Goal: Contribute content: Contribute content

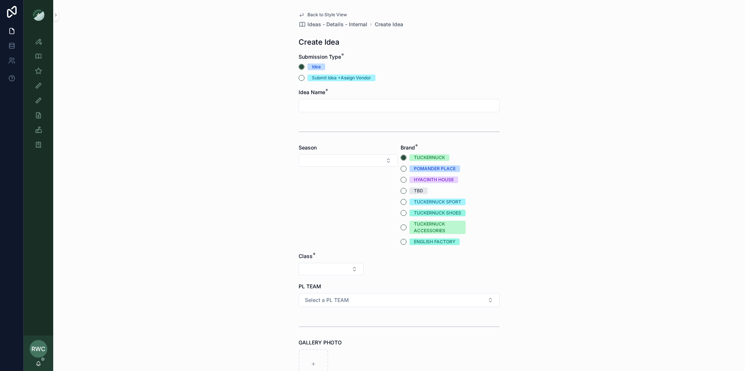
click at [334, 100] on div "scrollable content" at bounding box center [399, 105] width 201 height 13
click at [326, 107] on input "scrollable content" at bounding box center [399, 106] width 200 height 10
type input "**********"
click at [339, 162] on button "Select Button" at bounding box center [348, 160] width 99 height 13
click at [326, 262] on div "SS26" at bounding box center [347, 261] width 95 height 12
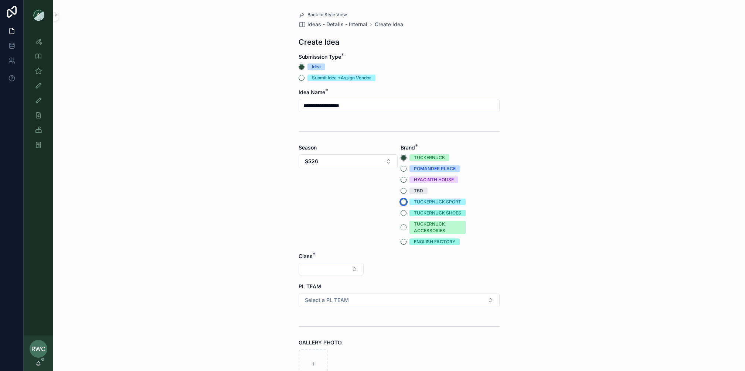
click at [403, 203] on button "TUCKERNUCK SPORT" at bounding box center [404, 202] width 6 height 6
click at [332, 270] on button "Select Button" at bounding box center [331, 269] width 65 height 13
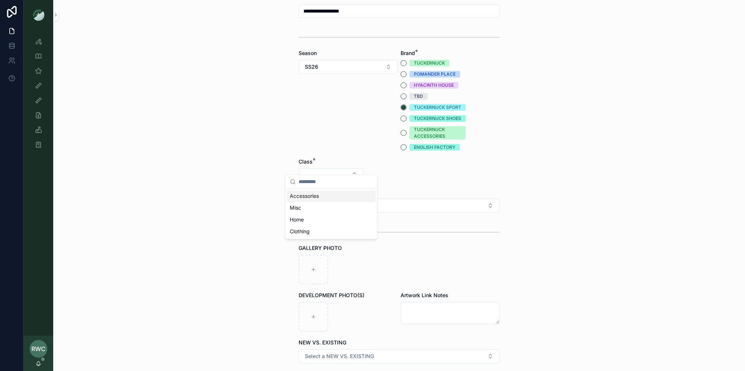
scroll to position [102, 0]
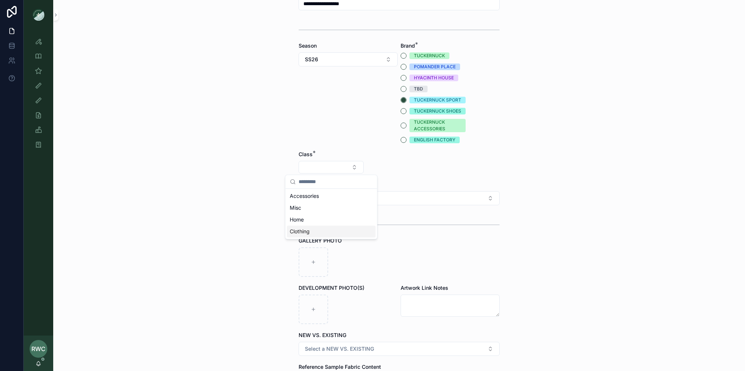
click at [306, 232] on span "Clothing" at bounding box center [300, 231] width 20 height 7
click at [403, 164] on button "Select Button" at bounding box center [399, 167] width 65 height 13
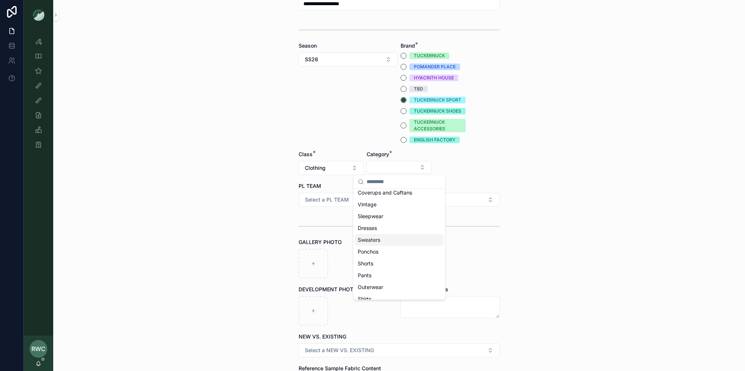
scroll to position [46, 0]
click at [371, 268] on span "Shirts" at bounding box center [365, 268] width 14 height 7
click at [453, 166] on button "Select Button" at bounding box center [467, 167] width 65 height 13
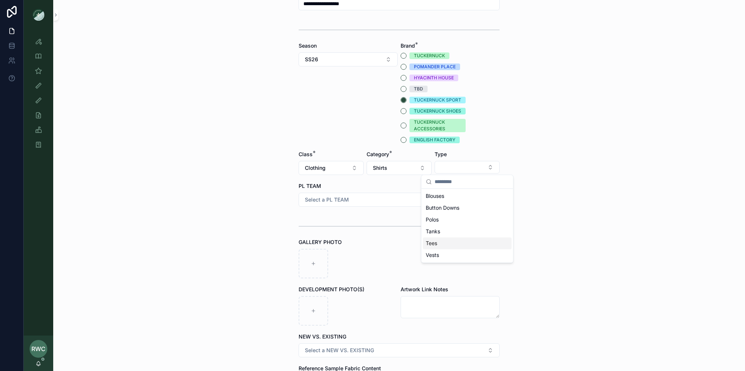
click at [446, 239] on div "Tees" at bounding box center [467, 244] width 89 height 12
click at [343, 203] on span "Select a PL TEAM" at bounding box center [327, 199] width 44 height 7
click at [335, 241] on div "[GEOGRAPHIC_DATA]" at bounding box center [398, 240] width 197 height 11
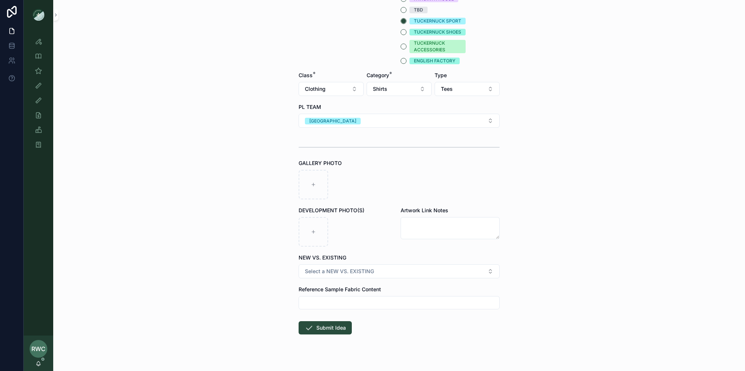
scroll to position [191, 0]
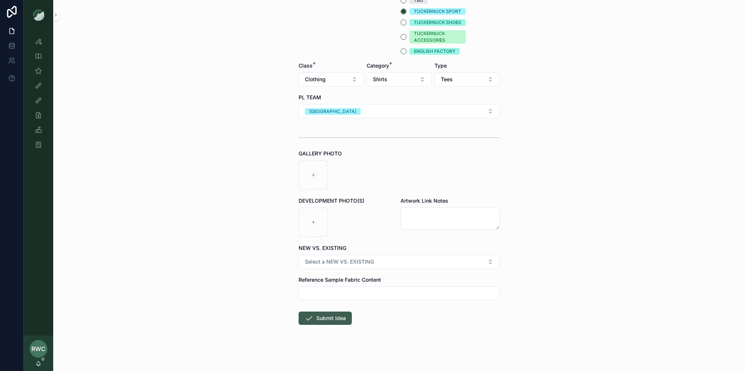
click at [329, 317] on button "Submit Idea" at bounding box center [325, 318] width 53 height 13
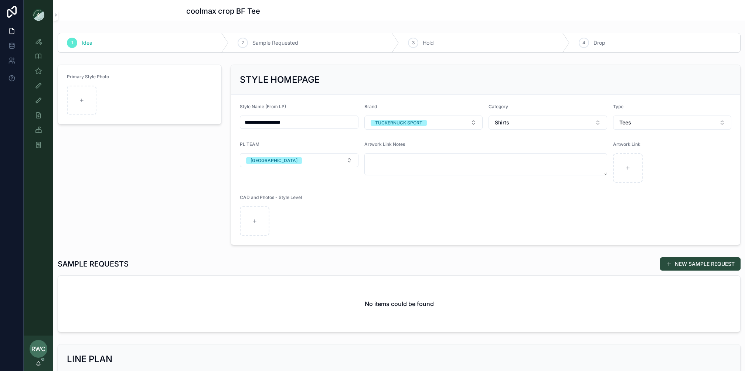
click at [5, 207] on div at bounding box center [12, 185] width 24 height 371
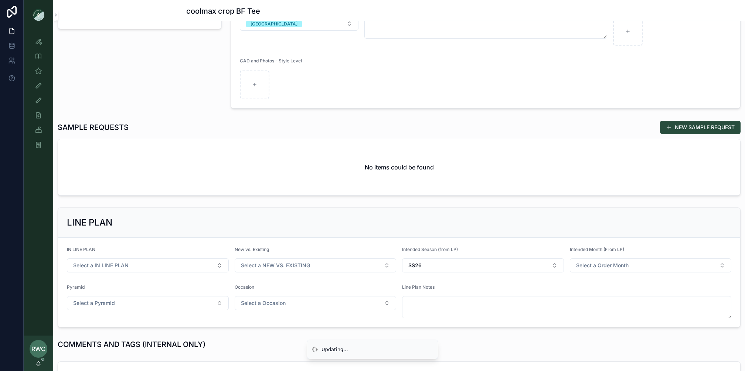
scroll to position [191, 0]
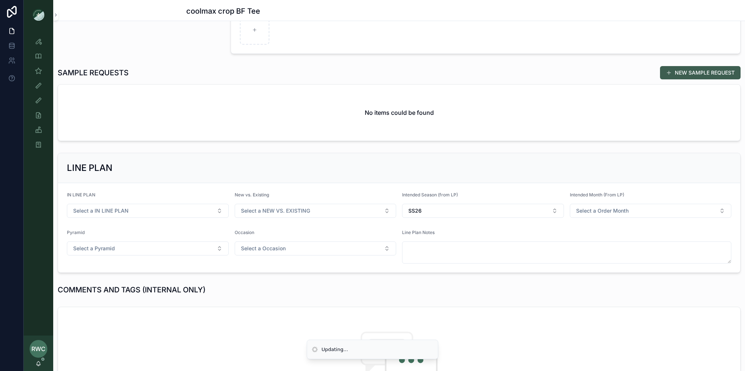
click at [706, 68] on button "NEW SAMPLE REQUEST" at bounding box center [700, 72] width 81 height 13
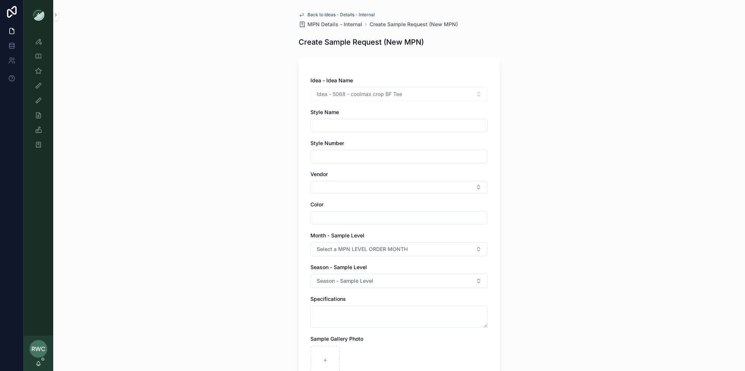
click at [357, 119] on div "scrollable content" at bounding box center [398, 125] width 177 height 13
click at [347, 126] on input "scrollable content" at bounding box center [399, 125] width 177 height 10
type input "**********"
click at [344, 156] on input "scrollable content" at bounding box center [399, 157] width 177 height 10
type input "******"
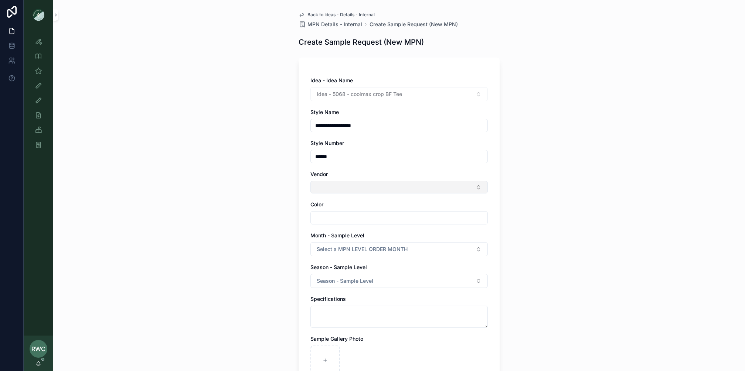
click at [325, 183] on button "Select Button" at bounding box center [398, 187] width 177 height 13
click at [347, 204] on input "*******" at bounding box center [403, 201] width 159 height 13
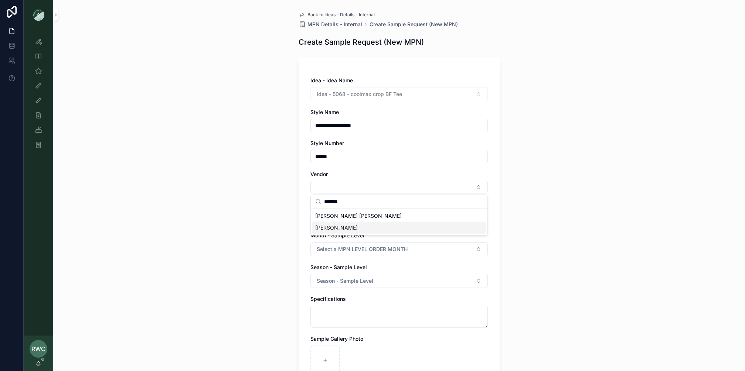
type input "*******"
click at [334, 226] on div "[PERSON_NAME]" at bounding box center [399, 228] width 174 height 12
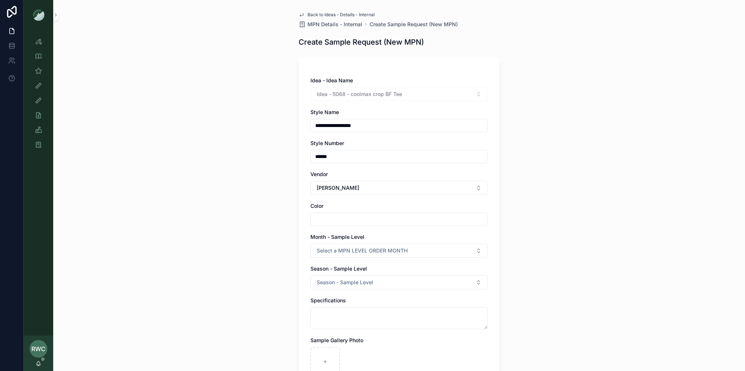
click at [335, 219] on input "scrollable content" at bounding box center [399, 219] width 177 height 10
type input "**********"
click at [355, 244] on button "Select a MPN LEVEL ORDER MONTH" at bounding box center [398, 251] width 177 height 14
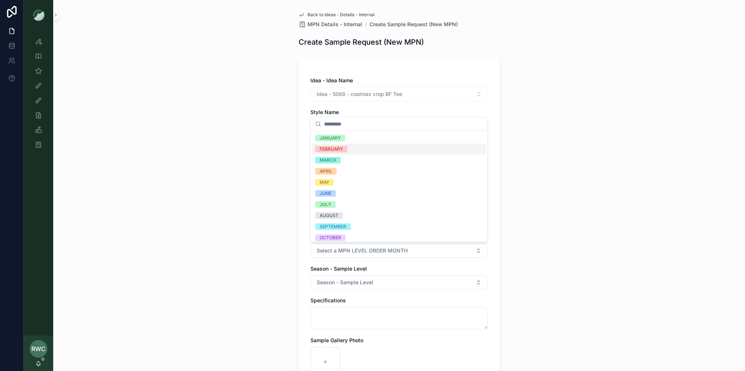
click at [349, 150] on div "FEBRUARY" at bounding box center [399, 149] width 174 height 11
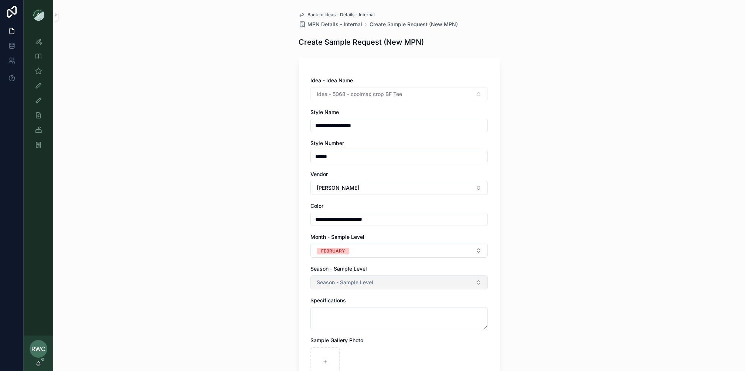
click at [348, 282] on span "Season - Sample Level" at bounding box center [345, 282] width 57 height 7
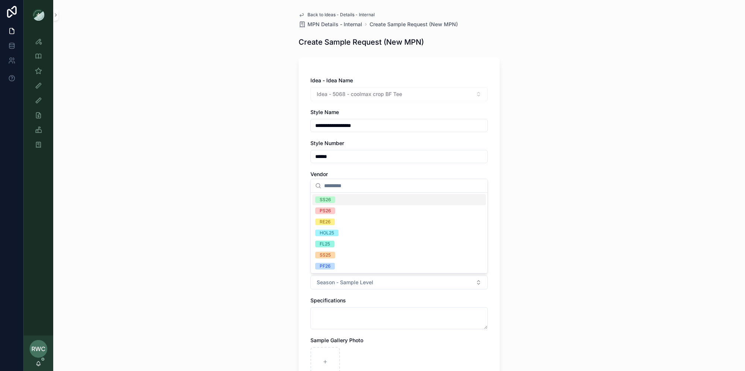
click at [336, 199] on div "SS26" at bounding box center [399, 199] width 174 height 11
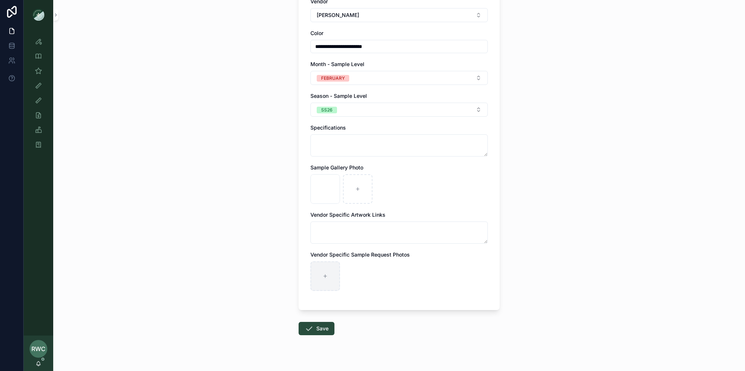
scroll to position [183, 0]
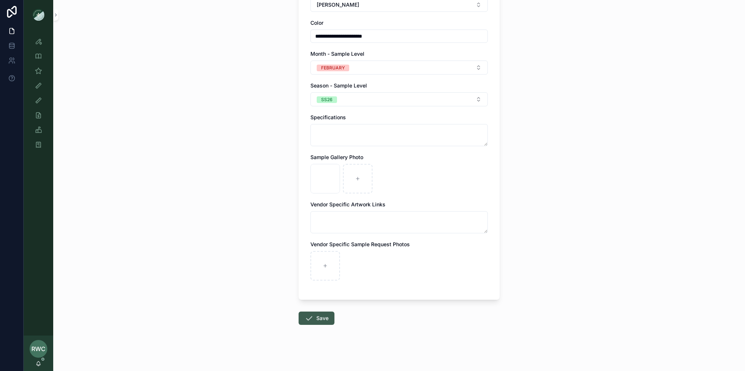
click at [318, 316] on button "Save" at bounding box center [317, 318] width 36 height 13
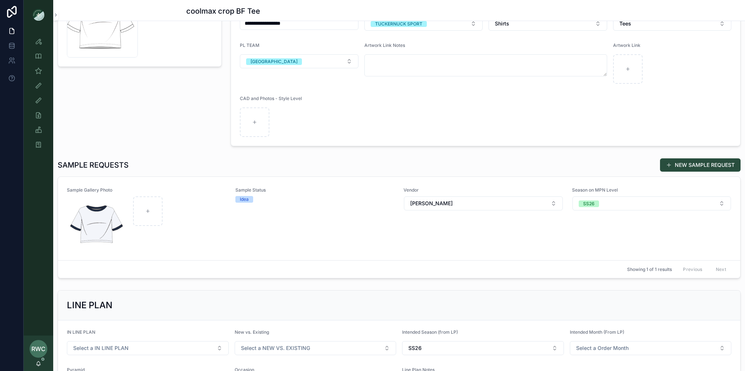
scroll to position [145, 0]
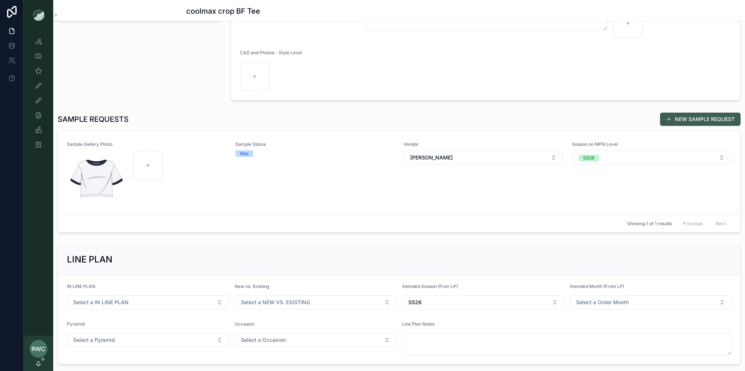
click at [687, 119] on button "NEW SAMPLE REQUEST" at bounding box center [700, 119] width 81 height 13
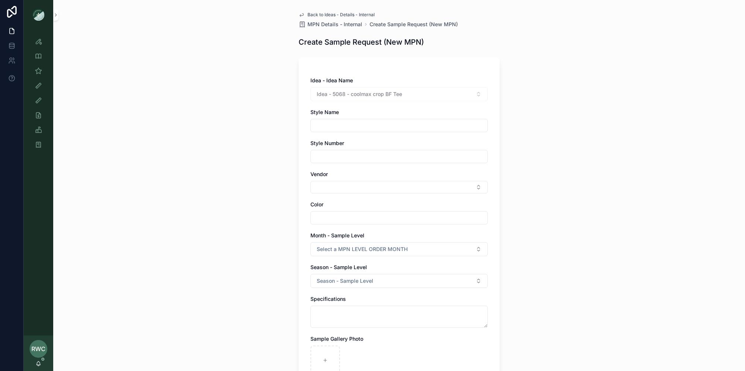
click at [332, 126] on input "scrollable content" at bounding box center [399, 125] width 177 height 10
type input "**********"
click at [346, 158] on input "scrollable content" at bounding box center [399, 157] width 177 height 10
type input "******"
click at [334, 189] on button "Select Button" at bounding box center [398, 187] width 177 height 13
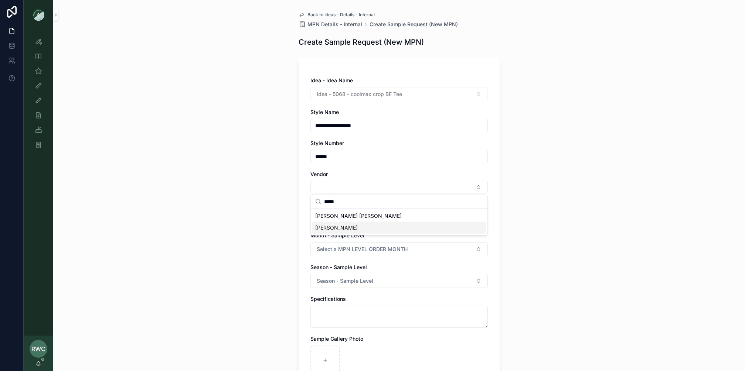
type input "*****"
click at [339, 227] on div "[PERSON_NAME]" at bounding box center [399, 228] width 174 height 12
click at [334, 219] on input "scrollable content" at bounding box center [399, 219] width 177 height 10
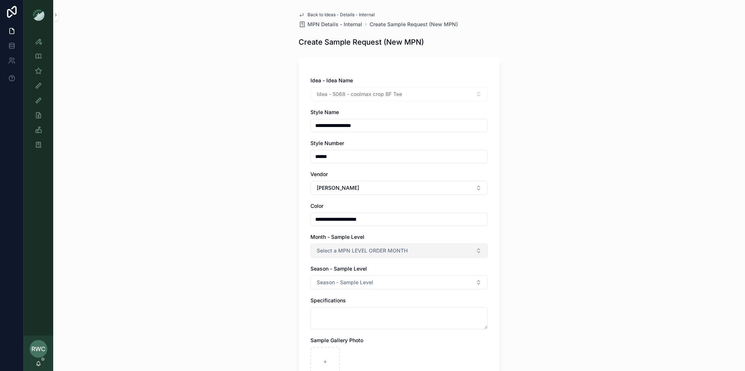
type input "**********"
click at [348, 252] on span "Select a MPN LEVEL ORDER MONTH" at bounding box center [362, 250] width 91 height 7
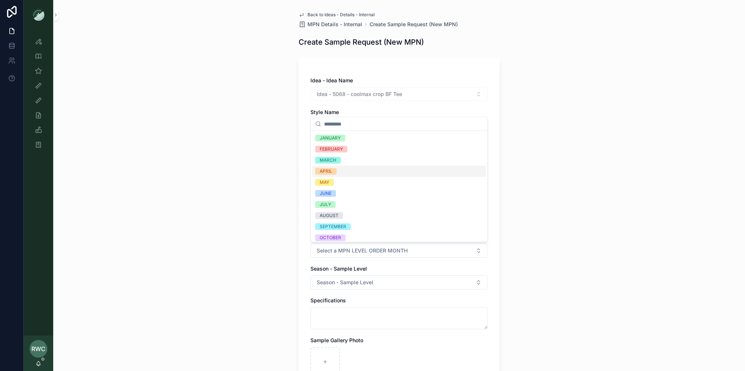
click at [347, 169] on div "APRIL" at bounding box center [399, 171] width 174 height 11
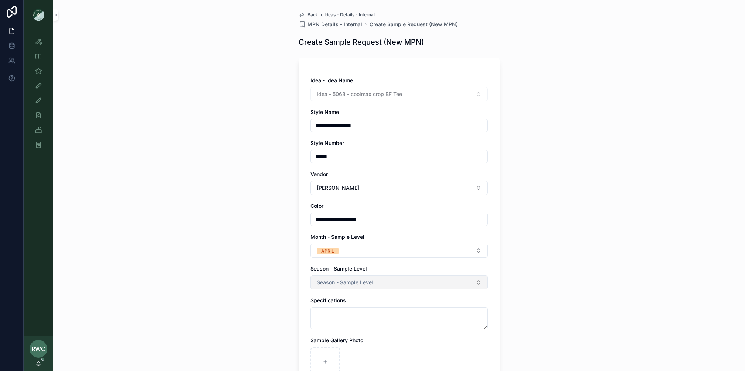
click at [333, 285] on span "Season - Sample Level" at bounding box center [345, 282] width 57 height 7
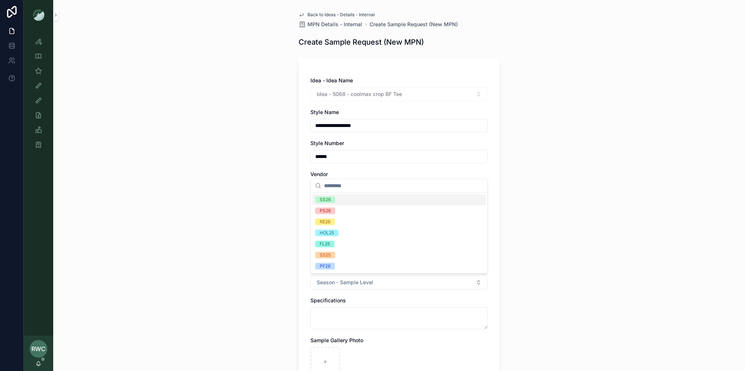
click at [338, 200] on div "SS26" at bounding box center [399, 199] width 174 height 11
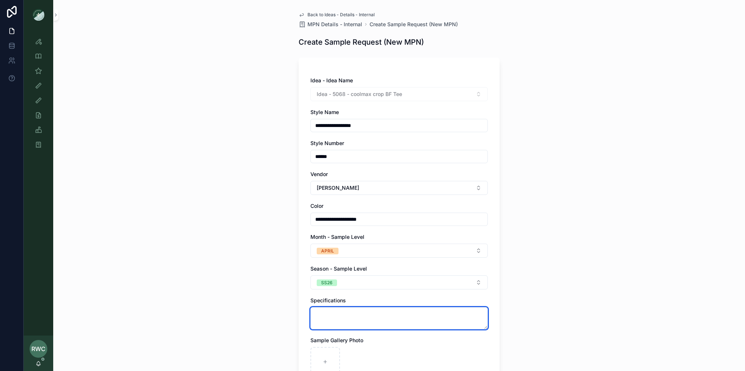
click at [332, 321] on textarea "scrollable content" at bounding box center [398, 319] width 177 height 22
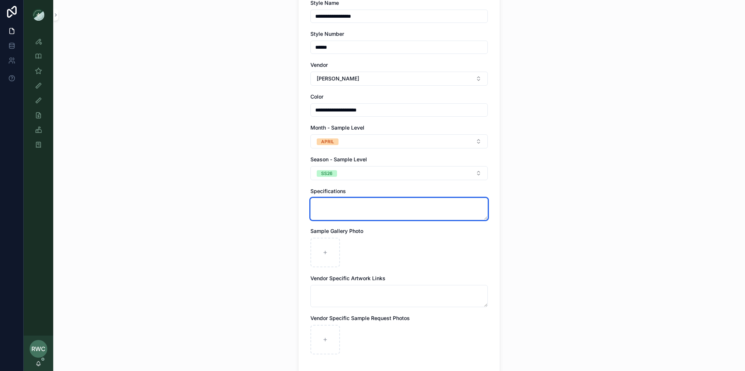
scroll to position [183, 0]
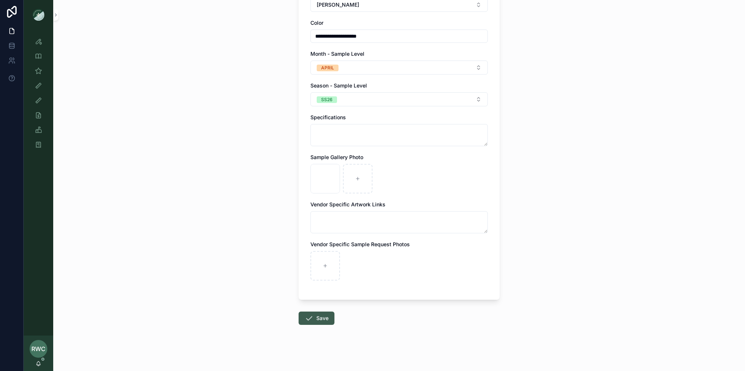
click at [313, 316] on button "Save" at bounding box center [317, 318] width 36 height 13
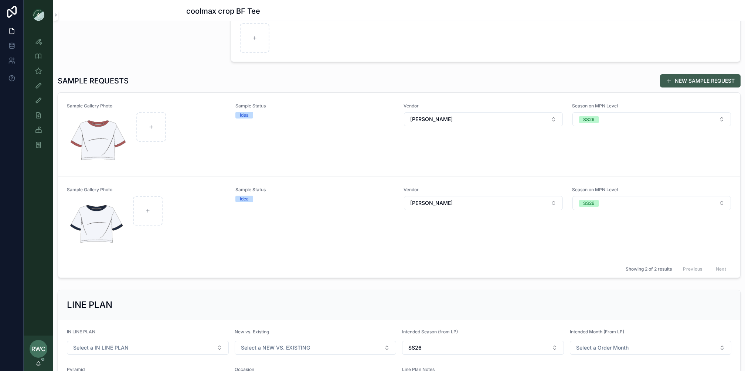
click at [677, 80] on button "NEW SAMPLE REQUEST" at bounding box center [700, 80] width 81 height 13
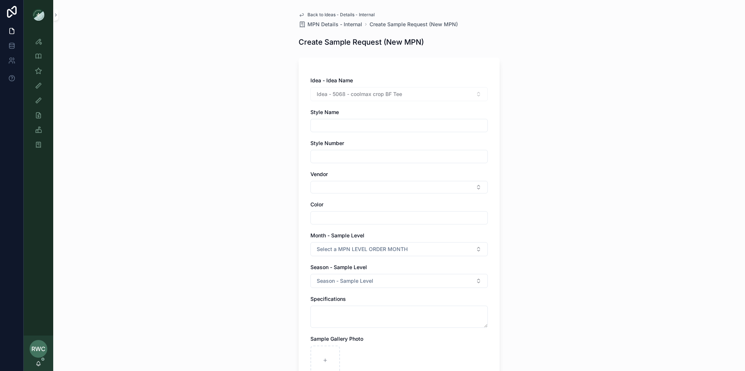
click at [339, 123] on input "scrollable content" at bounding box center [399, 125] width 177 height 10
type input "**********"
click at [343, 156] on input "scrollable content" at bounding box center [399, 157] width 177 height 10
type input "******"
click at [327, 185] on button "Select Button" at bounding box center [398, 187] width 177 height 13
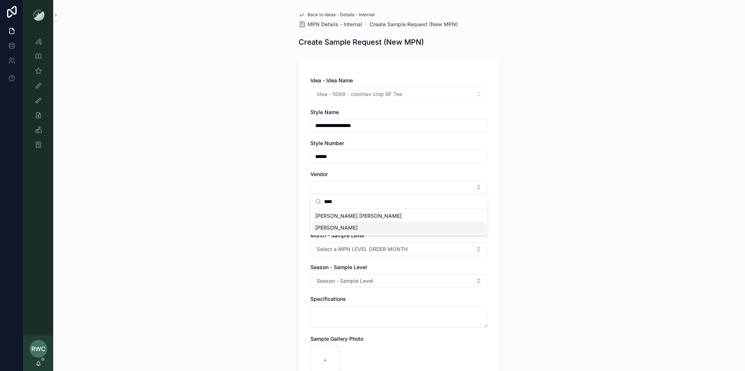
type input "****"
click at [339, 226] on div "[PERSON_NAME]" at bounding box center [399, 228] width 174 height 12
click at [329, 218] on input "scrollable content" at bounding box center [399, 219] width 177 height 10
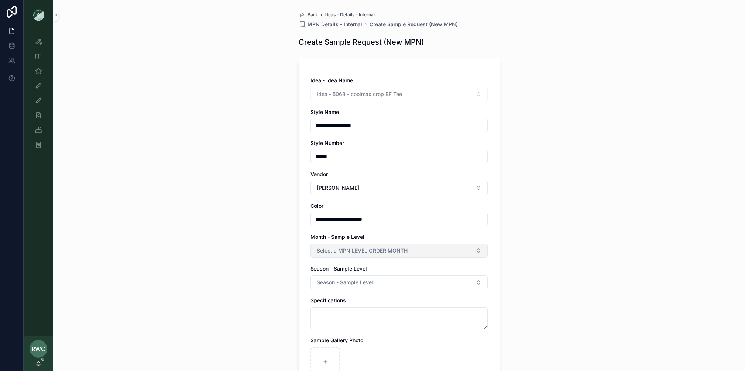
type input "**********"
click at [330, 247] on span "Select a MPN LEVEL ORDER MONTH" at bounding box center [362, 250] width 91 height 7
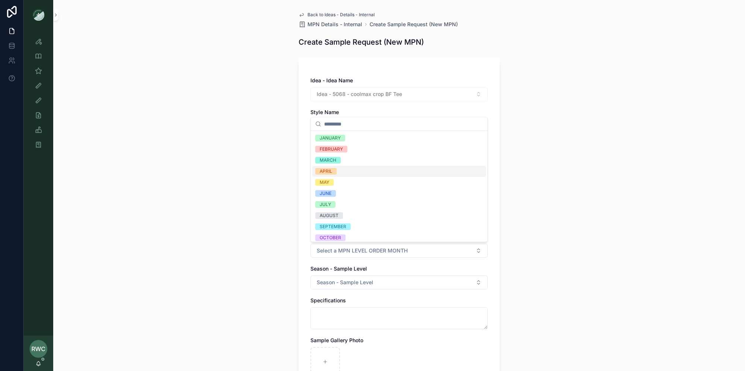
click at [337, 169] on div "APRIL" at bounding box center [399, 171] width 174 height 11
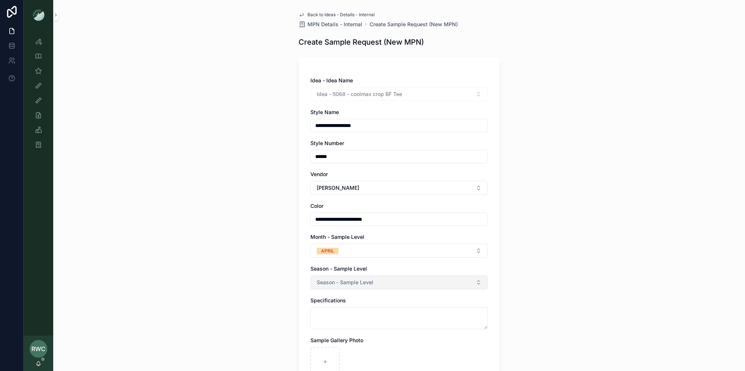
click at [348, 283] on span "Season - Sample Level" at bounding box center [345, 282] width 57 height 7
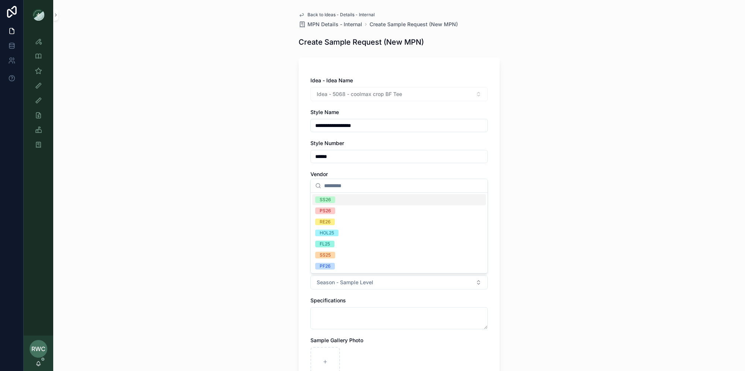
click at [339, 198] on div "SS26" at bounding box center [399, 199] width 174 height 11
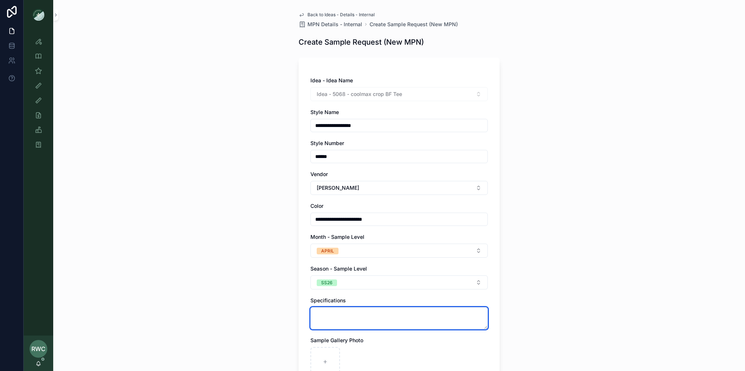
click at [335, 315] on textarea "scrollable content" at bounding box center [398, 319] width 177 height 22
click at [205, 286] on div "**********" at bounding box center [399, 185] width 692 height 371
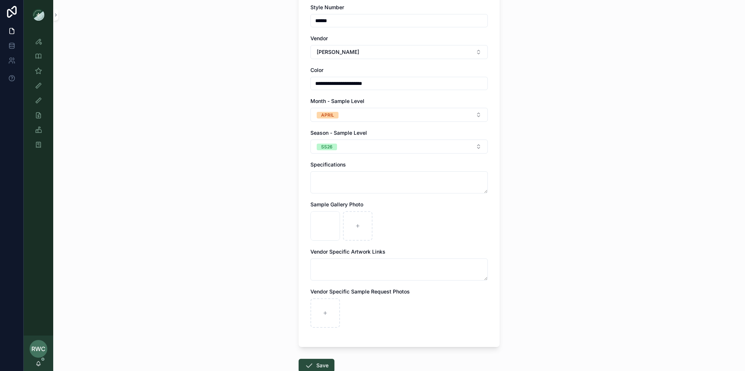
scroll to position [183, 0]
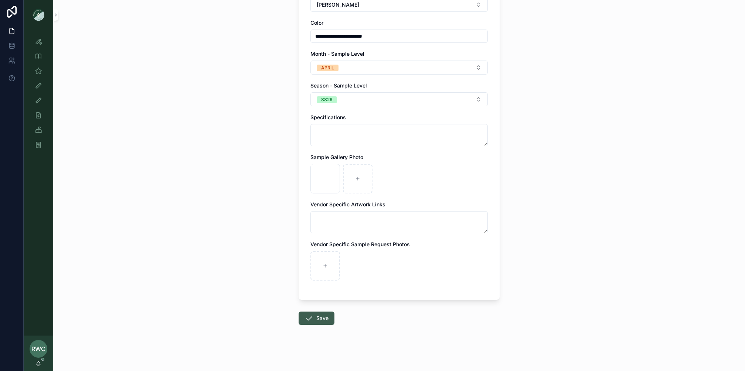
click at [317, 318] on button "Save" at bounding box center [317, 318] width 36 height 13
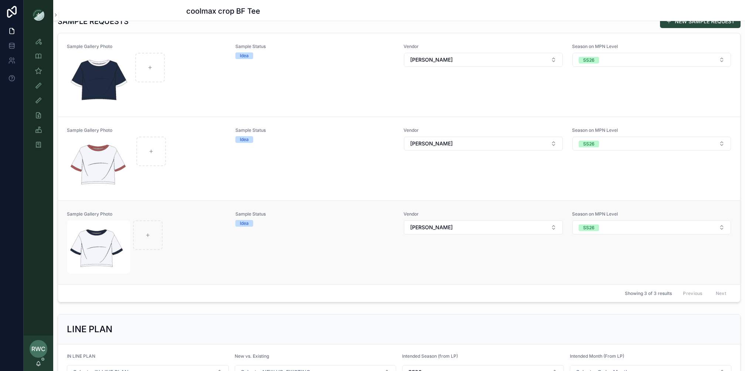
scroll to position [247, 0]
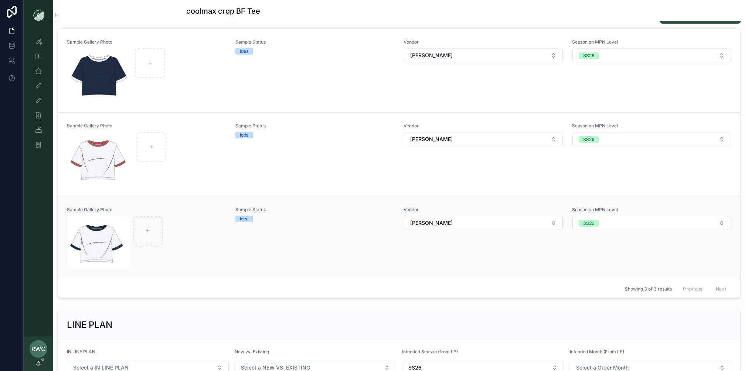
click at [184, 253] on div "scrollable content" at bounding box center [146, 242] width 159 height 53
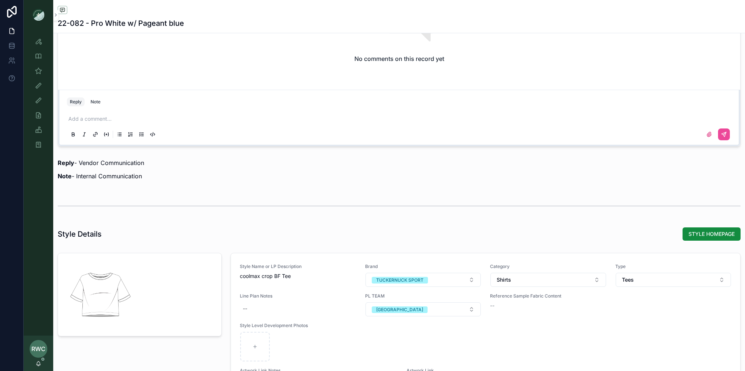
scroll to position [626, 0]
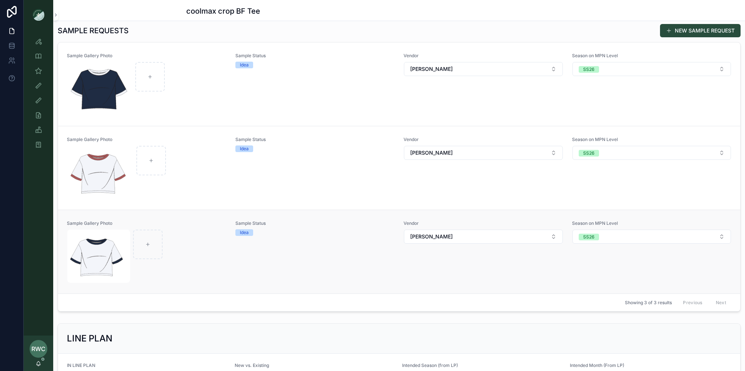
scroll to position [222, 0]
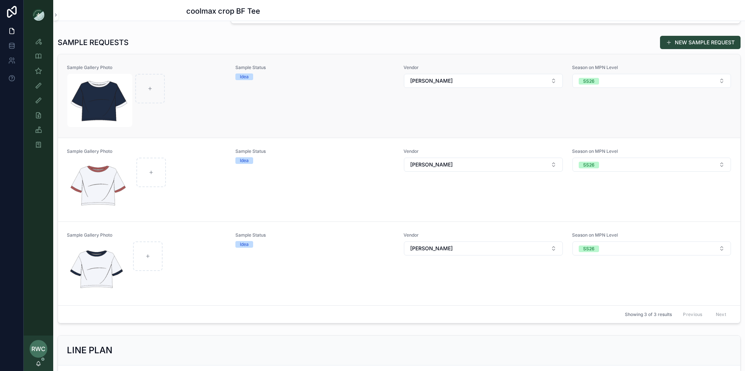
click at [208, 96] on div "scrollable content" at bounding box center [146, 100] width 159 height 53
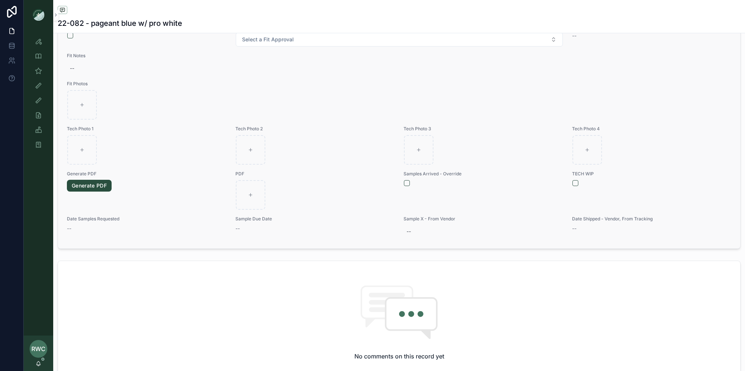
scroll to position [247, 0]
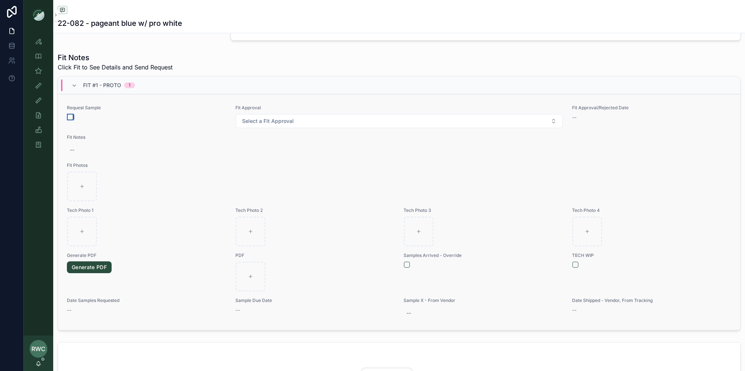
click at [69, 115] on button "scrollable content" at bounding box center [70, 117] width 6 height 6
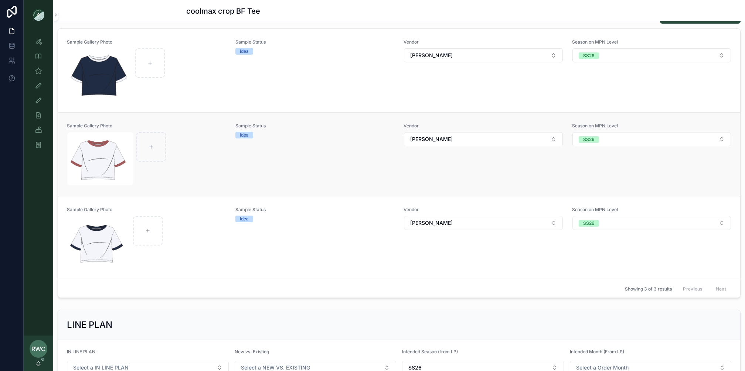
click at [211, 160] on div "scrollable content" at bounding box center [146, 158] width 159 height 53
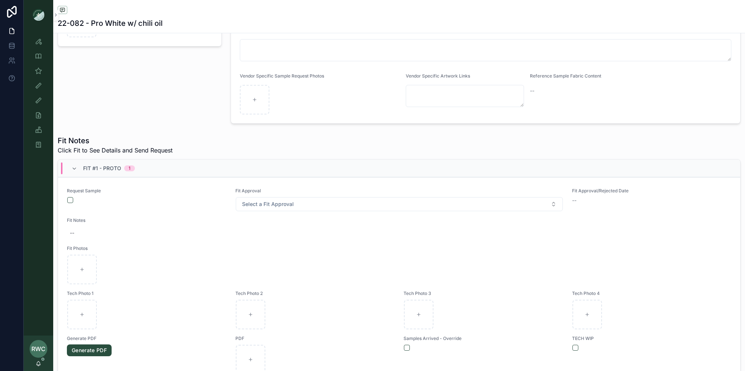
scroll to position [284, 0]
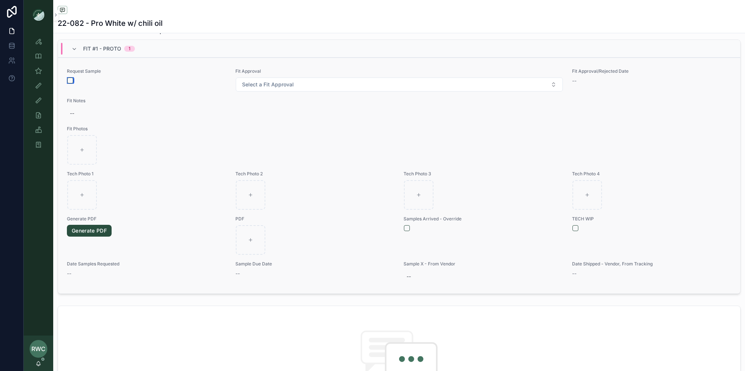
click at [69, 79] on button "scrollable content" at bounding box center [70, 81] width 6 height 6
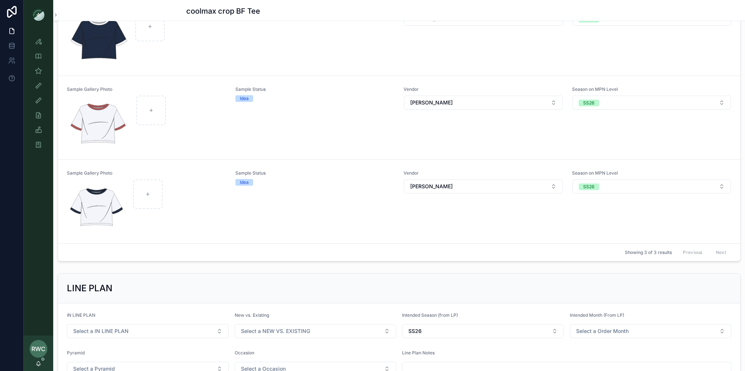
click at [220, 217] on div "scrollable content" at bounding box center [146, 206] width 159 height 53
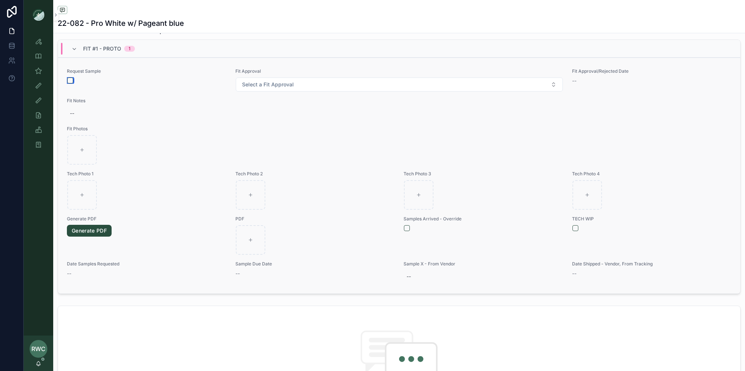
click at [71, 81] on button "scrollable content" at bounding box center [70, 81] width 6 height 6
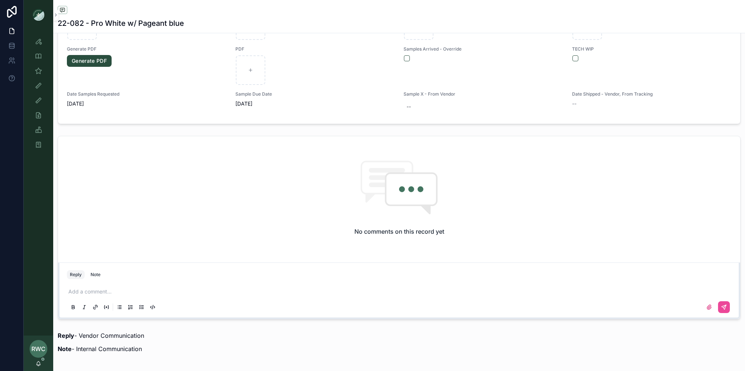
scroll to position [441, 0]
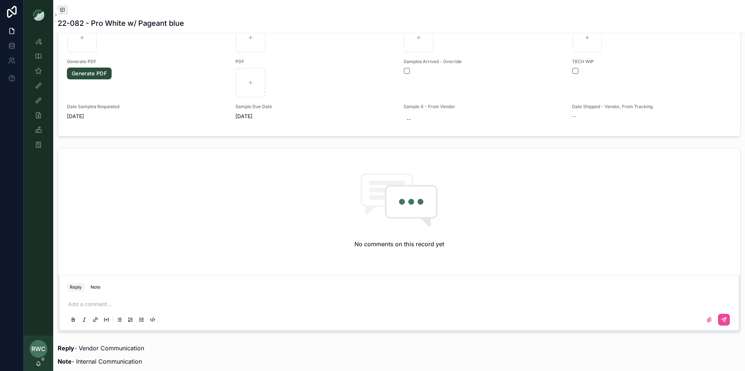
click at [148, 222] on div "No comments on this record yet" at bounding box center [399, 210] width 682 height 123
click at [92, 296] on div "Add a comment..." at bounding box center [399, 311] width 665 height 31
click at [87, 302] on p "scrollable content" at bounding box center [400, 304] width 665 height 7
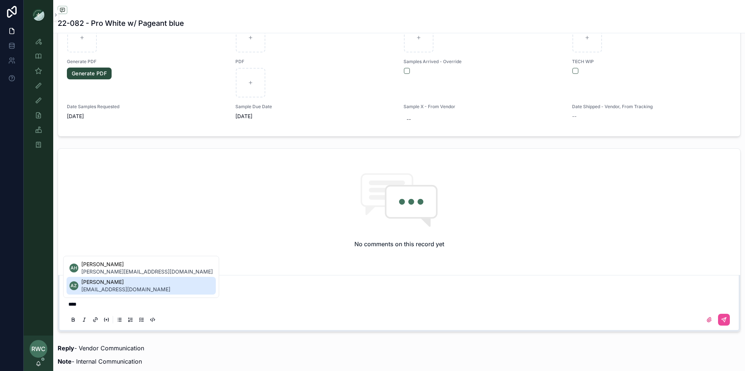
click at [101, 286] on span "[EMAIL_ADDRESS][DOMAIN_NAME]" at bounding box center [125, 289] width 89 height 7
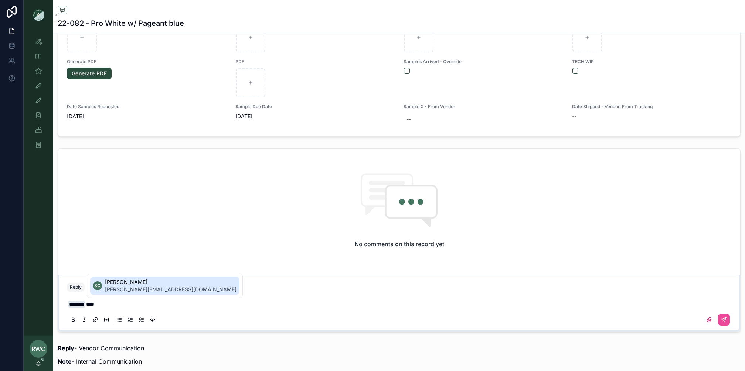
click at [155, 282] on span "[PERSON_NAME]" at bounding box center [171, 282] width 132 height 7
click at [709, 318] on icon "scrollable content" at bounding box center [709, 320] width 4 height 4
click at [0, 0] on input "scrollable content" at bounding box center [0, 0] width 0 height 0
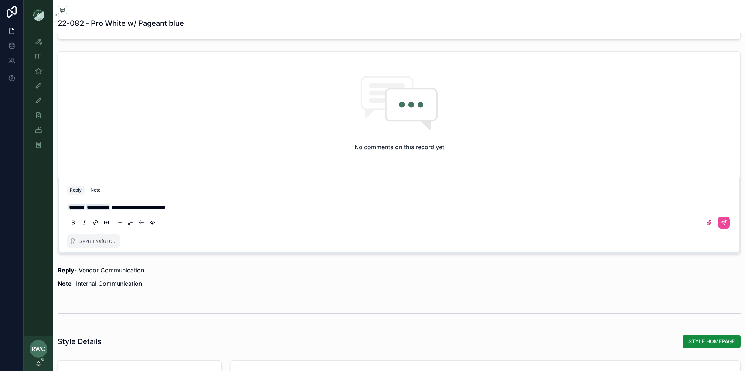
scroll to position [564, 0]
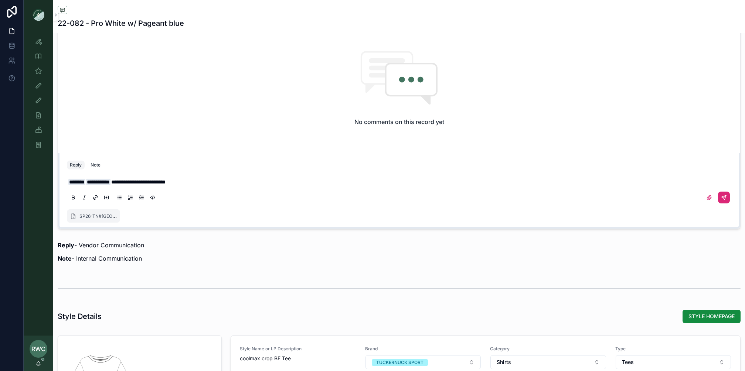
click at [724, 196] on icon "scrollable content" at bounding box center [724, 198] width 6 height 6
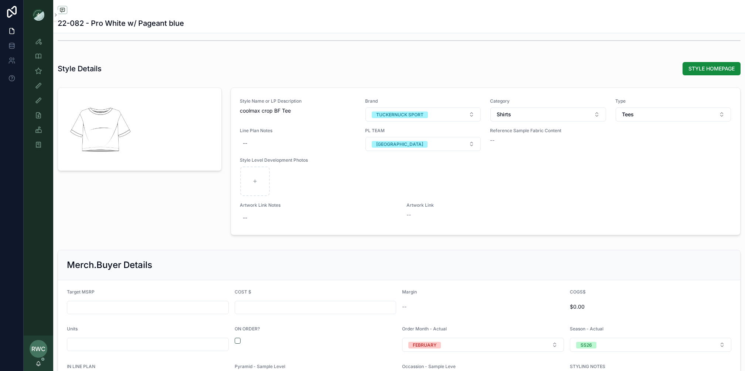
scroll to position [552, 0]
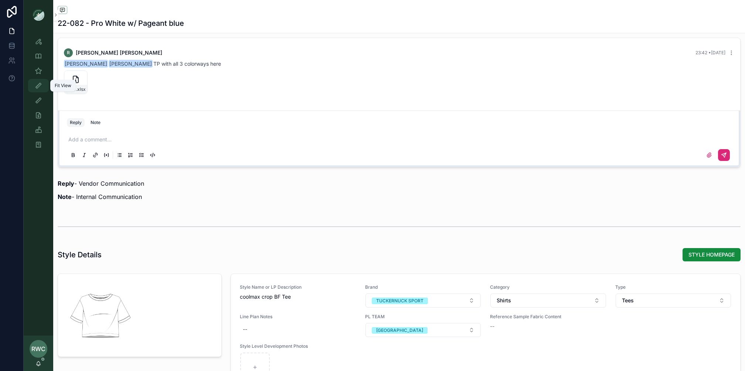
click at [38, 81] on div "Fit View" at bounding box center [39, 86] width 12 height 12
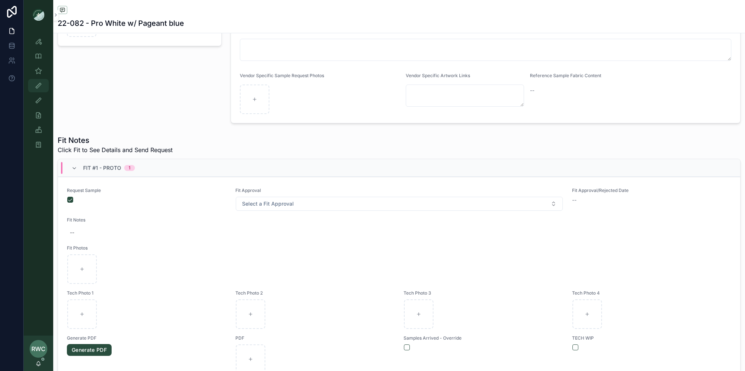
scroll to position [176, 0]
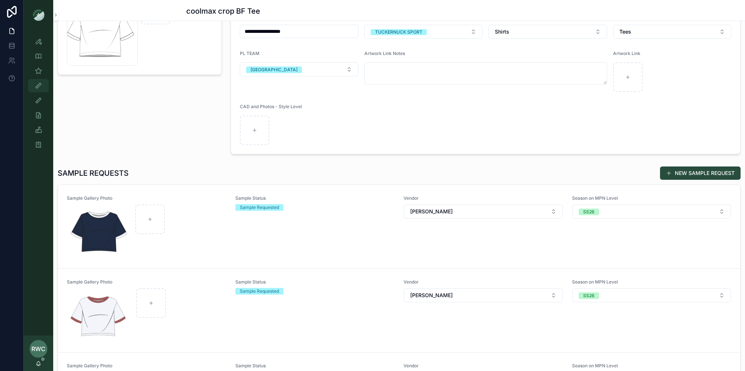
scroll to position [30, 0]
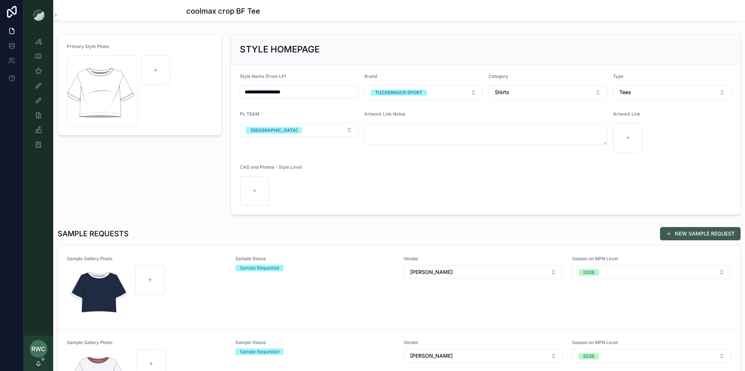
click at [685, 231] on button "NEW SAMPLE REQUEST" at bounding box center [700, 233] width 81 height 13
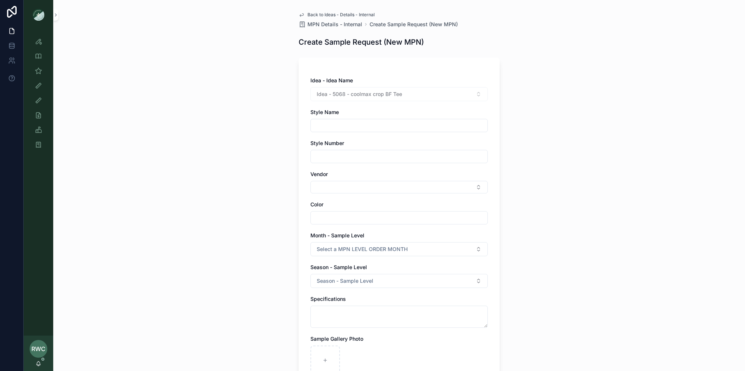
click at [352, 130] on div "scrollable content" at bounding box center [398, 125] width 177 height 13
type input "**********"
click at [342, 160] on input "scrollable content" at bounding box center [399, 157] width 177 height 10
type input "******"
click at [329, 186] on button "Select Button" at bounding box center [398, 187] width 177 height 13
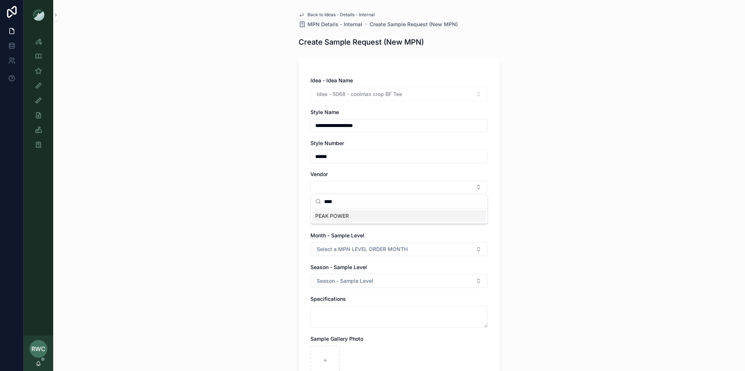
type input "****"
click at [343, 214] on span "PEAK POWER" at bounding box center [332, 216] width 34 height 7
click at [333, 219] on input "scrollable content" at bounding box center [399, 219] width 177 height 10
type input "**********"
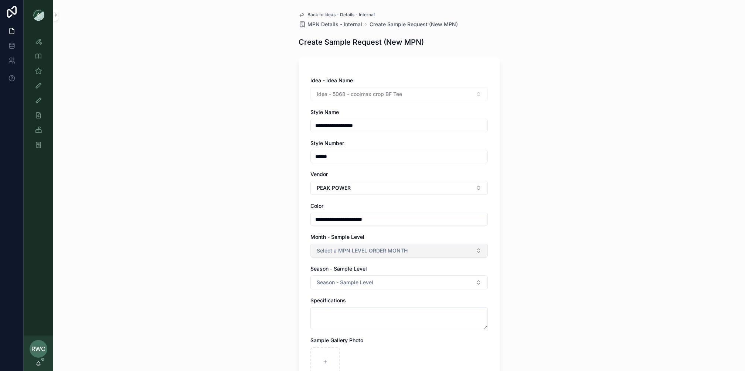
click at [334, 251] on span "Select a MPN LEVEL ORDER MONTH" at bounding box center [362, 250] width 91 height 7
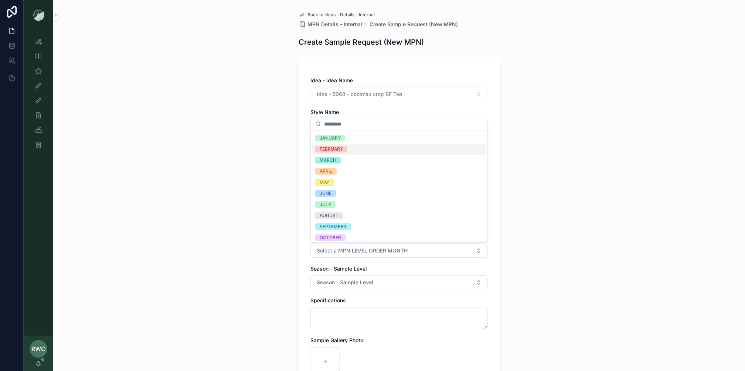
click at [349, 149] on div "FEBRUARY" at bounding box center [399, 149] width 174 height 11
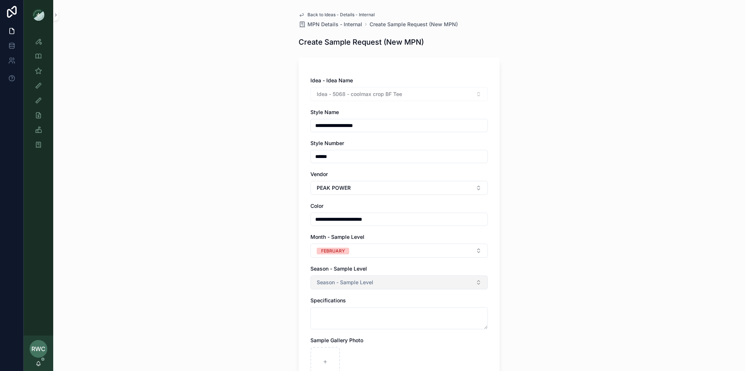
click at [336, 287] on button "Season - Sample Level" at bounding box center [398, 283] width 177 height 14
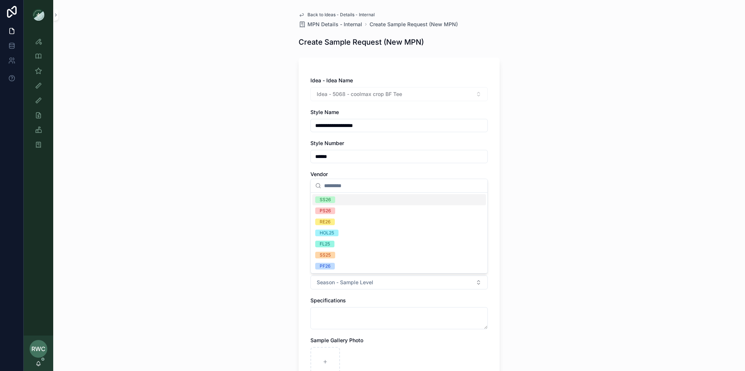
click at [337, 200] on div "SS26" at bounding box center [399, 199] width 174 height 11
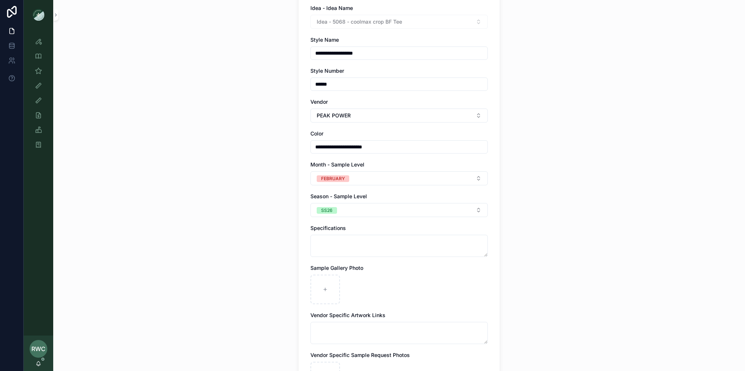
scroll to position [139, 0]
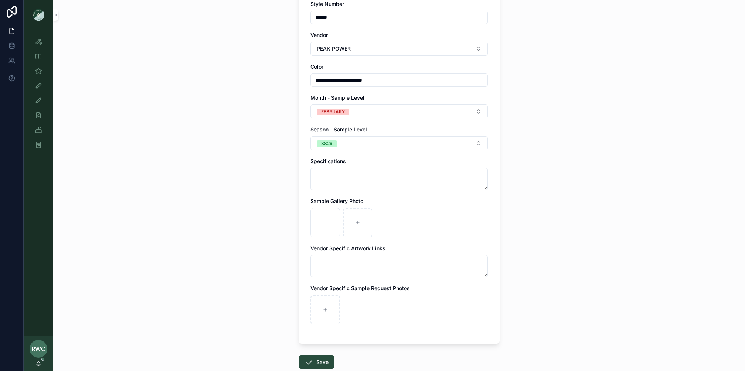
click at [646, 204] on div "**********" at bounding box center [399, 46] width 692 height 371
click at [320, 362] on button "Save" at bounding box center [317, 362] width 36 height 13
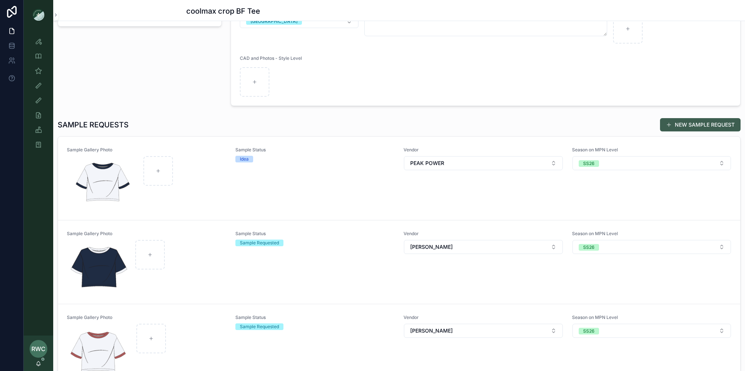
click at [692, 121] on button "NEW SAMPLE REQUEST" at bounding box center [700, 124] width 81 height 13
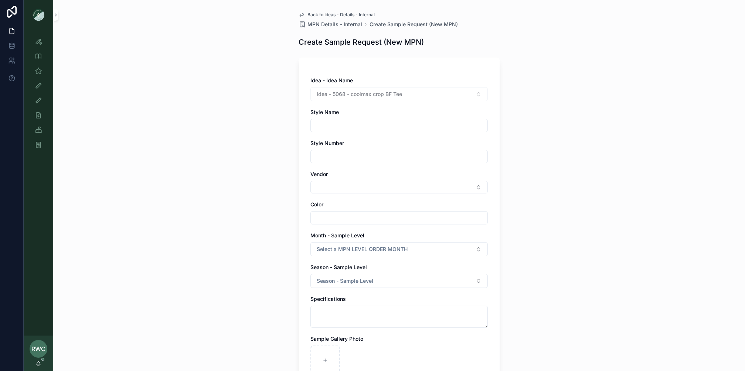
click at [368, 126] on input "scrollable content" at bounding box center [399, 125] width 177 height 10
type input "**********"
click at [343, 159] on input "scrollable content" at bounding box center [399, 157] width 177 height 10
type input "******"
click at [318, 185] on button "Select Button" at bounding box center [398, 187] width 177 height 13
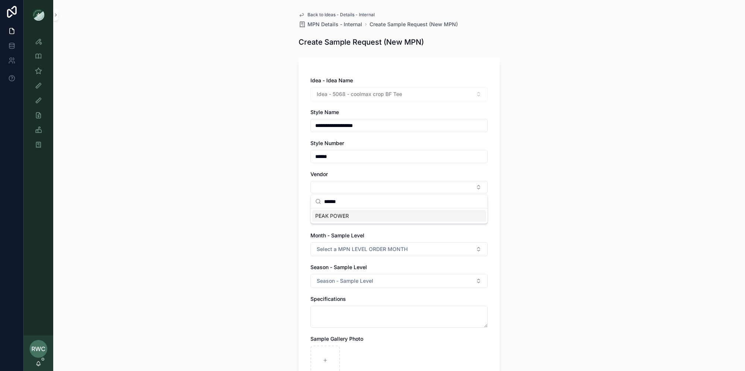
type input "******"
click at [350, 216] on div "PEAK POWER" at bounding box center [399, 216] width 174 height 12
click at [331, 222] on input "scrollable content" at bounding box center [399, 219] width 177 height 10
type input "**********"
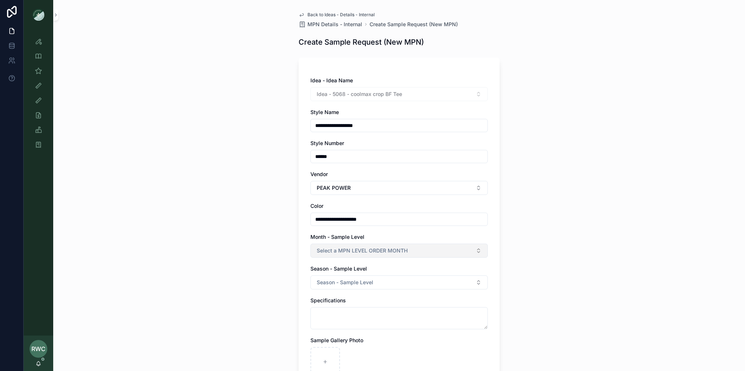
click at [335, 252] on span "Select a MPN LEVEL ORDER MONTH" at bounding box center [362, 250] width 91 height 7
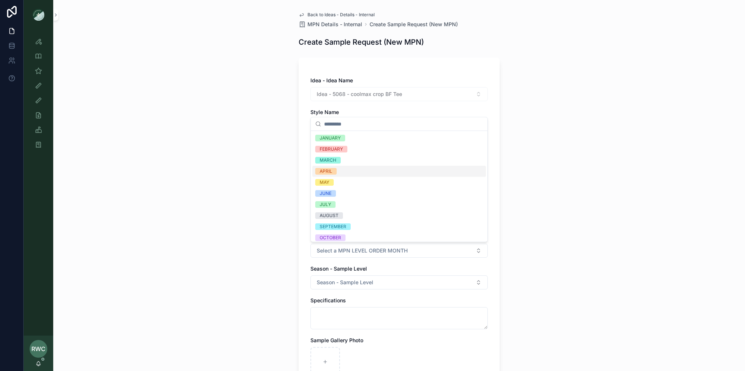
click at [341, 170] on div "APRIL" at bounding box center [399, 171] width 174 height 11
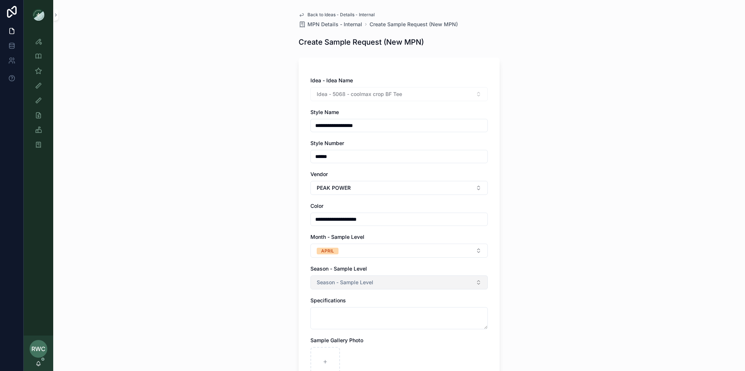
click at [337, 283] on span "Season - Sample Level" at bounding box center [345, 282] width 57 height 7
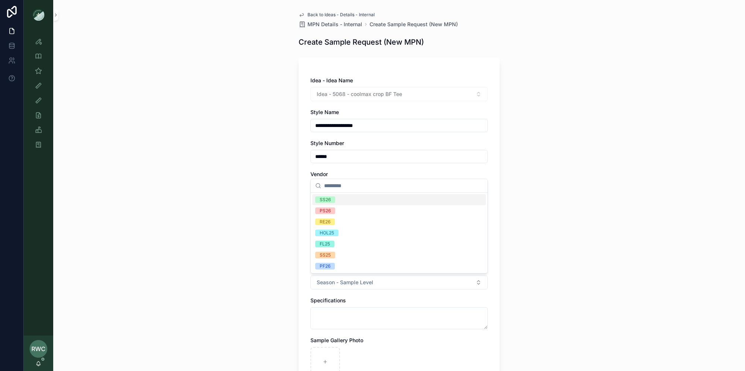
click at [334, 200] on span "SS26" at bounding box center [325, 200] width 20 height 7
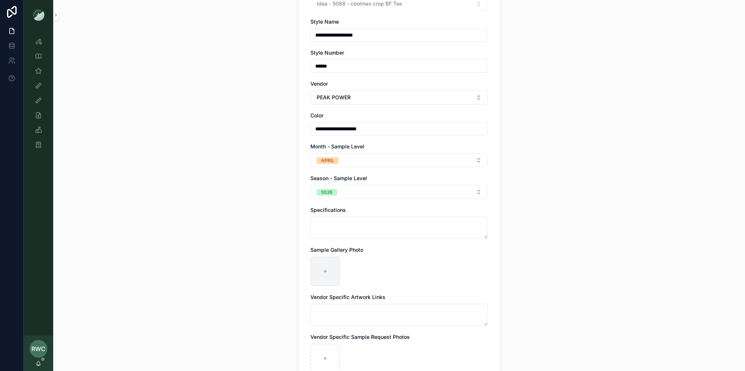
scroll to position [142, 0]
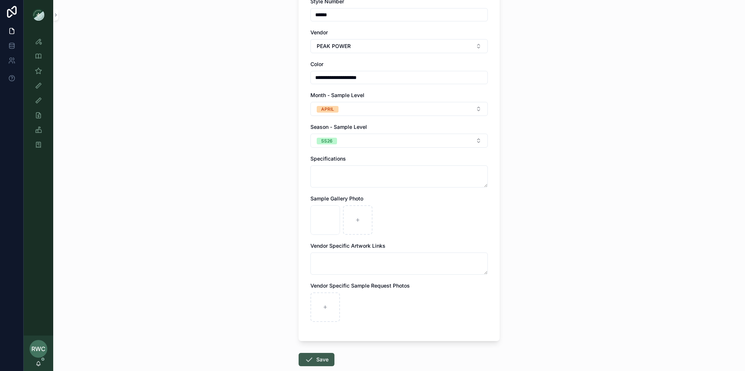
click at [318, 359] on button "Save" at bounding box center [317, 359] width 36 height 13
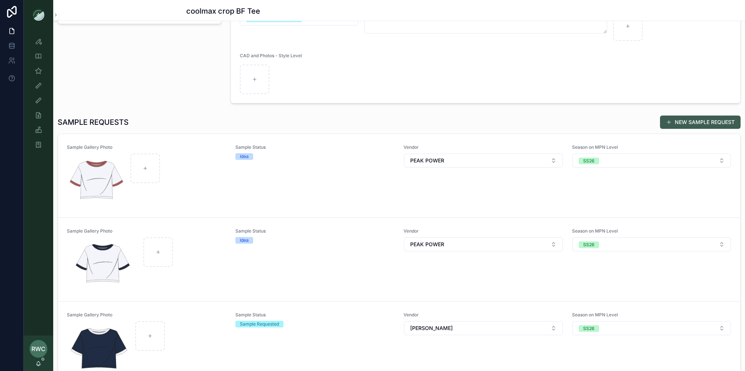
click at [699, 122] on button "NEW SAMPLE REQUEST" at bounding box center [700, 122] width 81 height 13
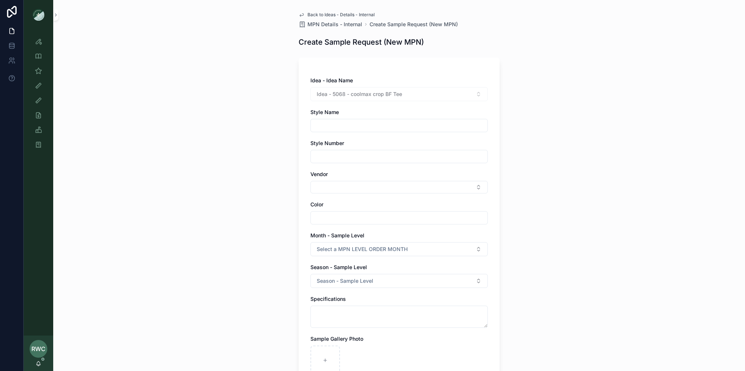
click at [369, 119] on div "scrollable content" at bounding box center [398, 125] width 177 height 13
click at [362, 130] on input "scrollable content" at bounding box center [399, 125] width 177 height 10
type input "**********"
click at [353, 157] on input "scrollable content" at bounding box center [399, 157] width 177 height 10
type input "******"
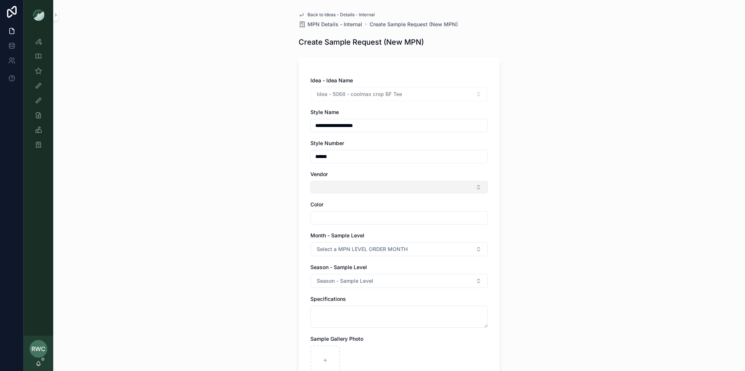
click at [339, 183] on button "Select Button" at bounding box center [398, 187] width 177 height 13
type input "******"
click at [353, 222] on div "PEAK POWER" at bounding box center [399, 216] width 177 height 15
click at [337, 216] on span "PEAK POWER" at bounding box center [332, 216] width 34 height 7
click at [329, 217] on input "scrollable content" at bounding box center [399, 219] width 177 height 10
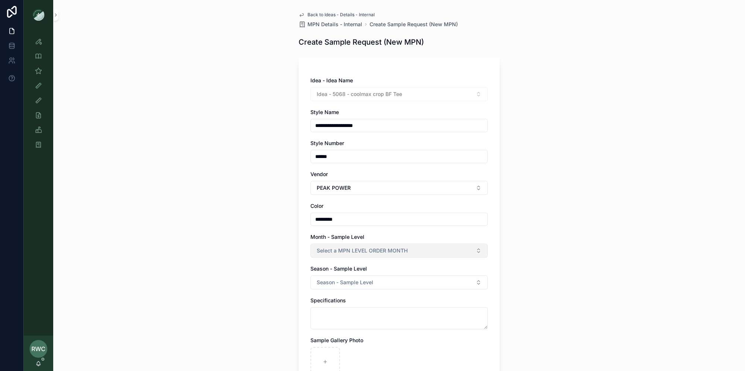
type input "**********"
click at [320, 280] on span "Season - Sample Level" at bounding box center [345, 282] width 57 height 7
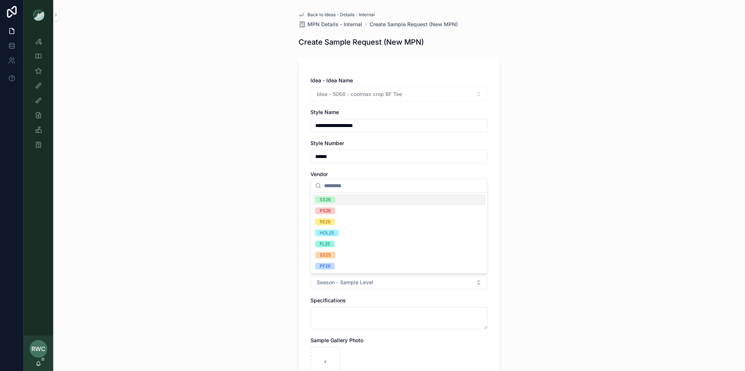
click at [332, 201] on span "SS26" at bounding box center [325, 200] width 20 height 7
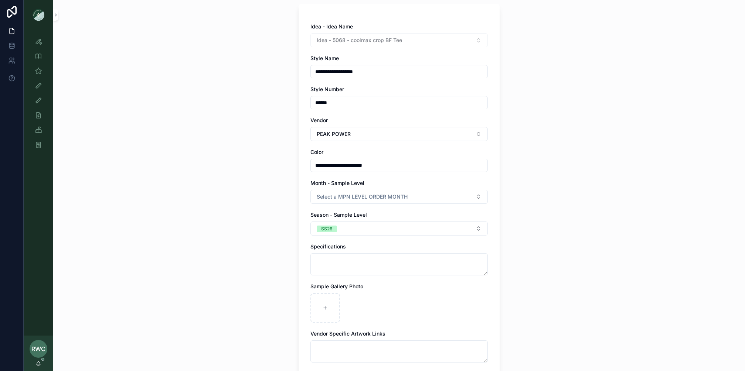
scroll to position [105, 0]
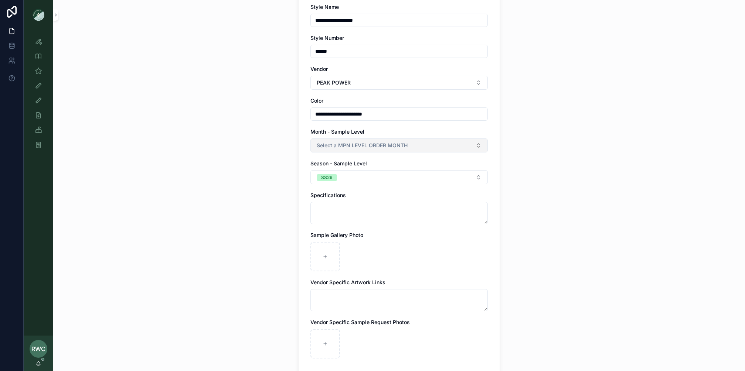
click at [354, 143] on span "Select a MPN LEVEL ORDER MONTH" at bounding box center [362, 145] width 91 height 7
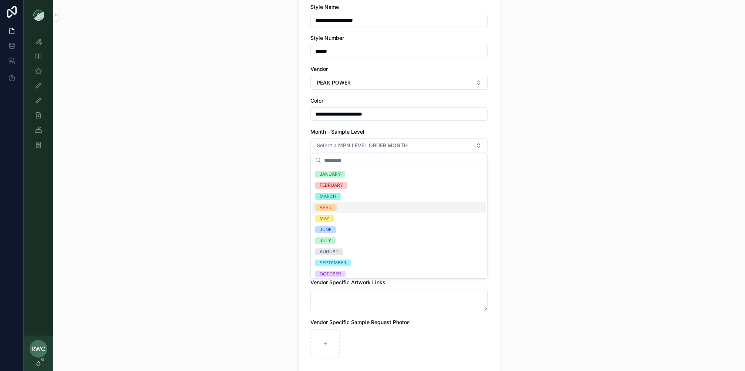
click at [338, 208] on div "APRIL" at bounding box center [399, 207] width 174 height 11
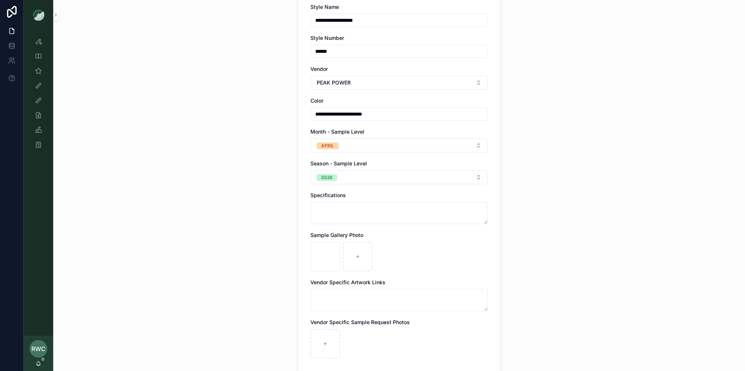
scroll to position [183, 0]
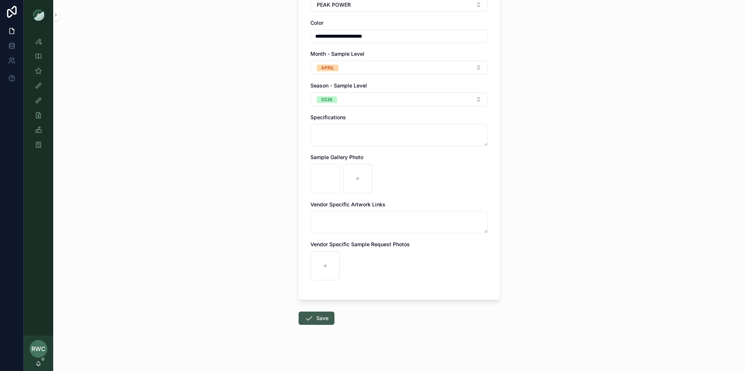
click at [311, 317] on icon "scrollable content" at bounding box center [309, 318] width 9 height 9
click at [14, 190] on div at bounding box center [12, 185] width 24 height 371
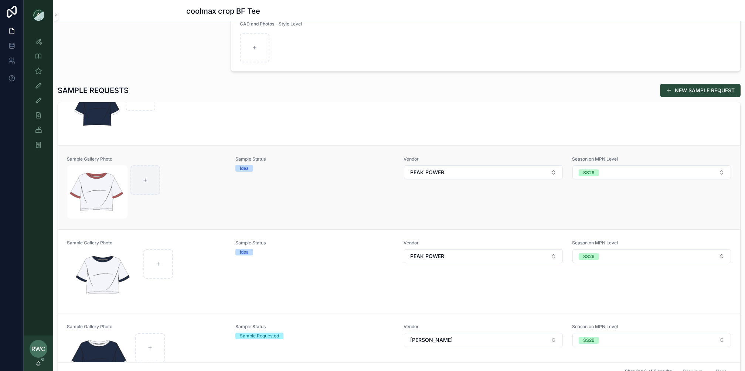
scroll to position [51, 0]
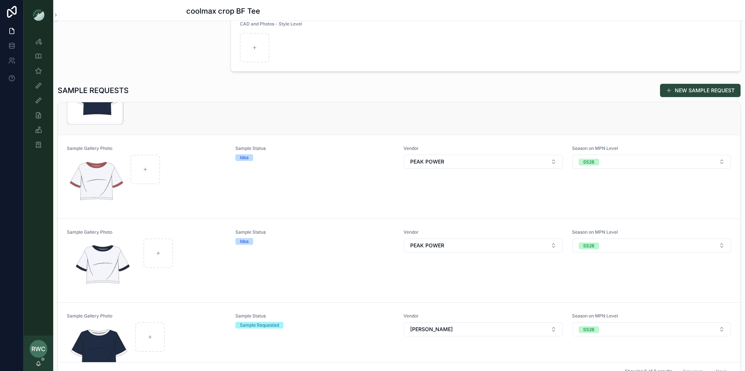
click at [121, 120] on img "scrollable content" at bounding box center [94, 97] width 55 height 53
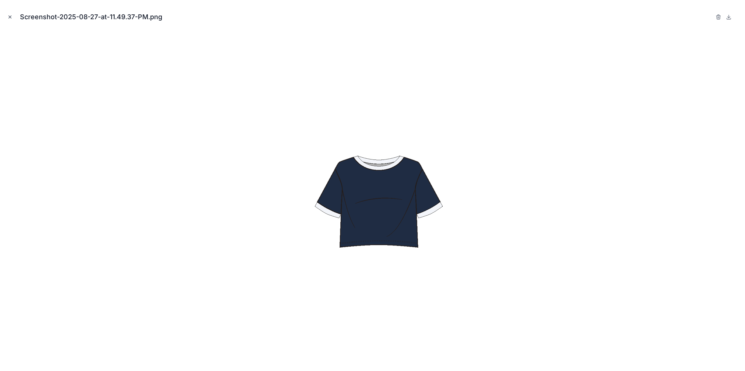
click at [10, 18] on icon "Close modal" at bounding box center [9, 16] width 5 height 5
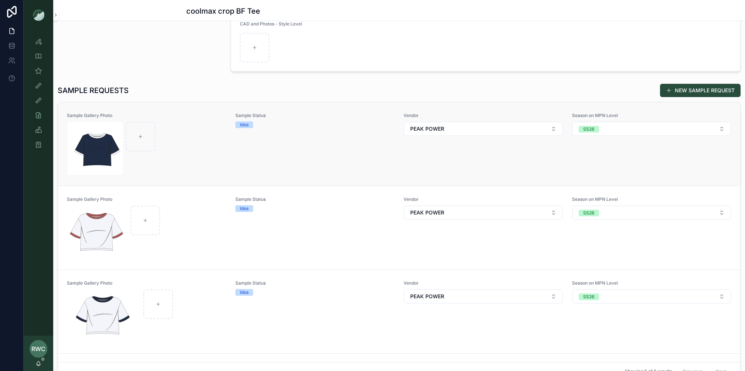
click at [264, 163] on div "Sample Status Idea" at bounding box center [315, 144] width 160 height 63
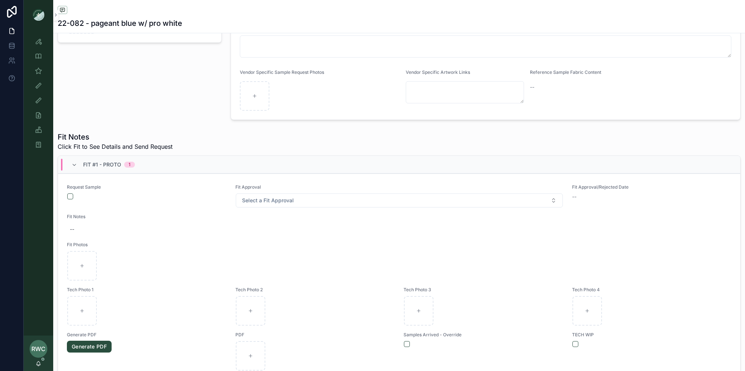
scroll to position [139, 0]
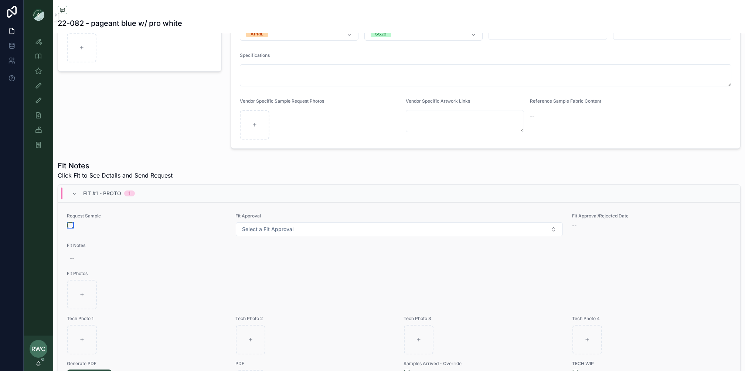
click at [69, 223] on button "scrollable content" at bounding box center [70, 226] width 6 height 6
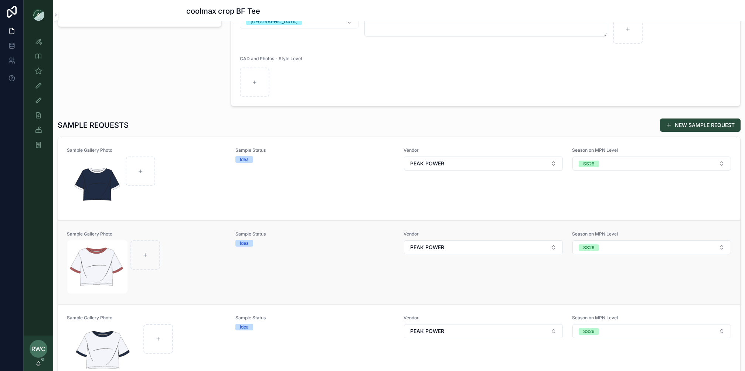
click at [476, 270] on div "Vendor PEAK POWER" at bounding box center [484, 262] width 160 height 63
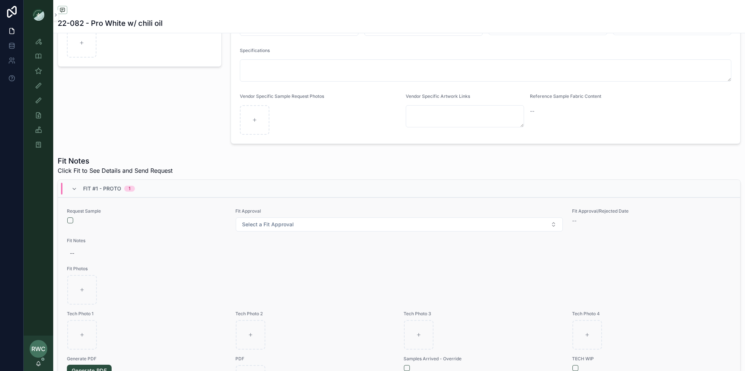
scroll to position [159, 0]
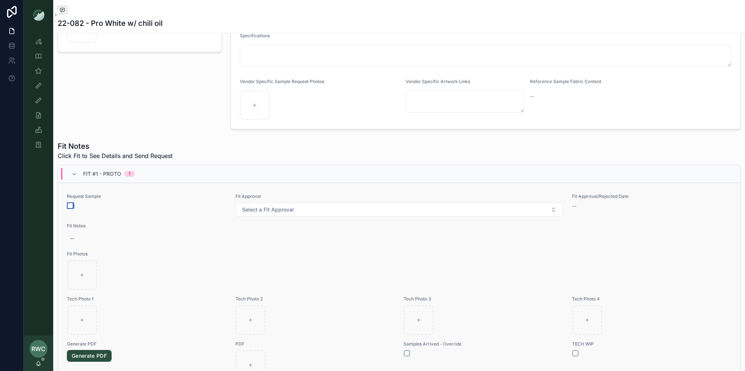
click at [71, 203] on button "scrollable content" at bounding box center [70, 206] width 6 height 6
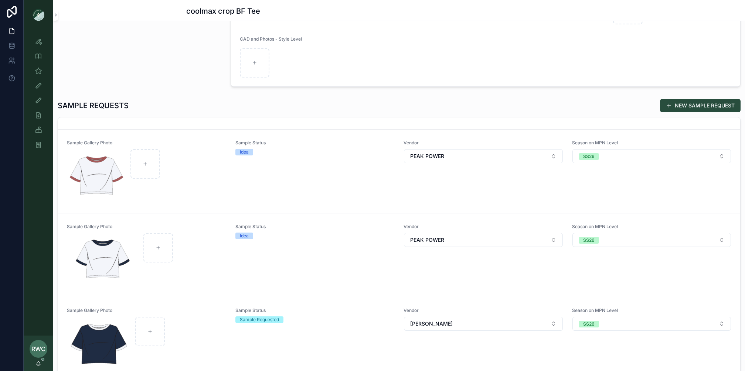
scroll to position [106, 0]
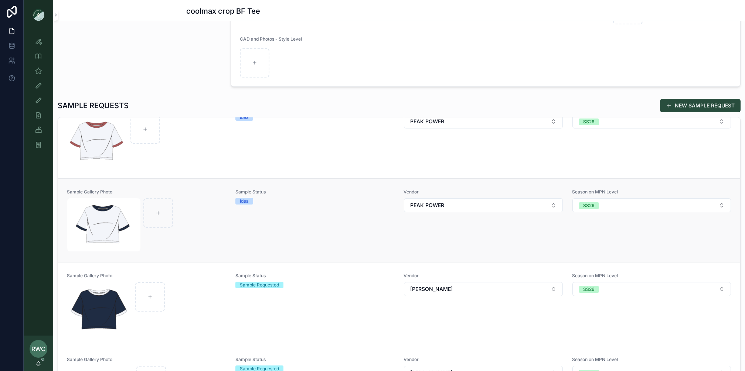
click at [461, 229] on div "Vendor PEAK POWER" at bounding box center [484, 220] width 160 height 63
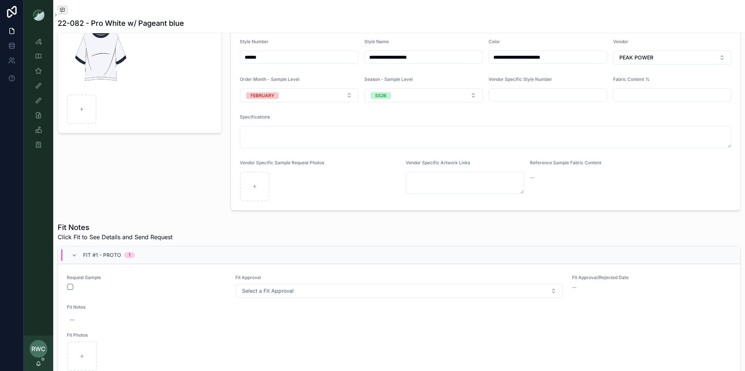
scroll to position [120, 0]
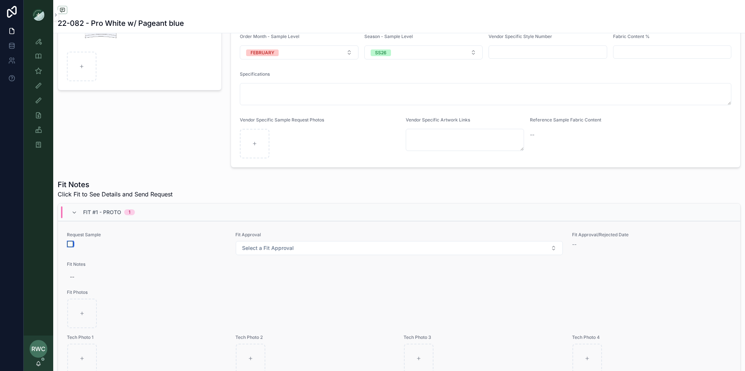
click at [70, 244] on button "scrollable content" at bounding box center [70, 244] width 6 height 6
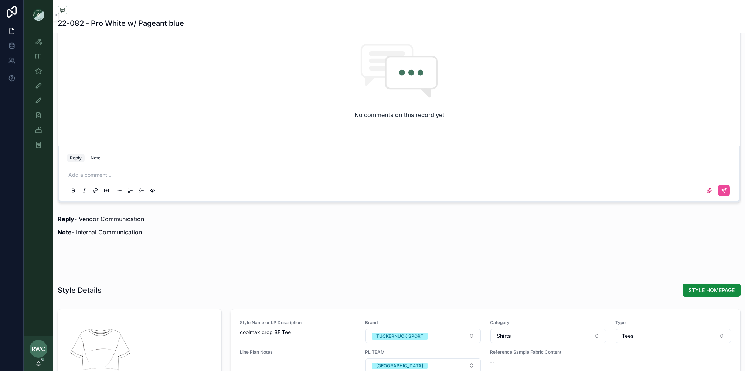
scroll to position [582, 0]
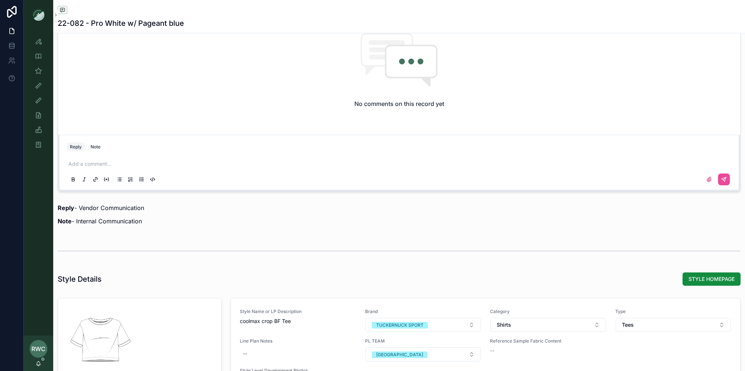
click at [130, 161] on p "scrollable content" at bounding box center [400, 163] width 665 height 7
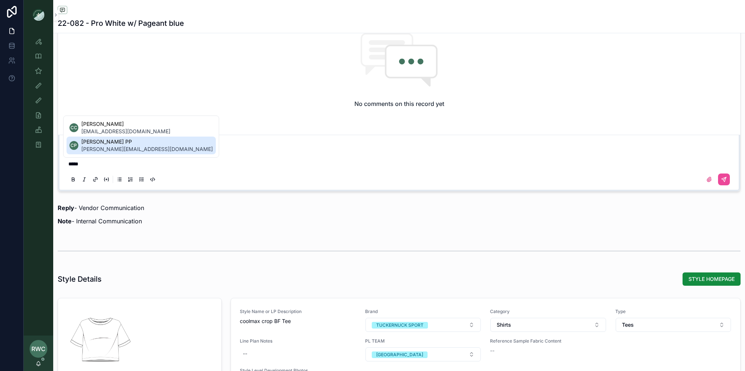
click at [155, 145] on li "CP [PERSON_NAME] PP [PERSON_NAME][EMAIL_ADDRESS][DOMAIN_NAME]" at bounding box center [141, 146] width 149 height 18
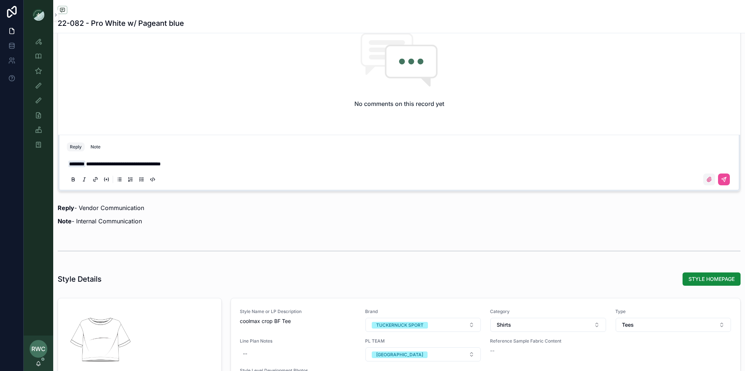
click at [708, 179] on icon "scrollable content" at bounding box center [709, 180] width 6 height 6
click at [0, 0] on input "scrollable content" at bounding box center [0, 0] width 0 height 0
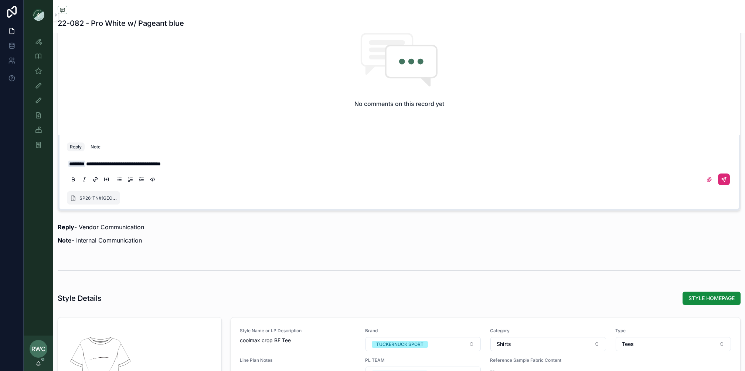
click at [723, 179] on icon "scrollable content" at bounding box center [724, 180] width 6 height 6
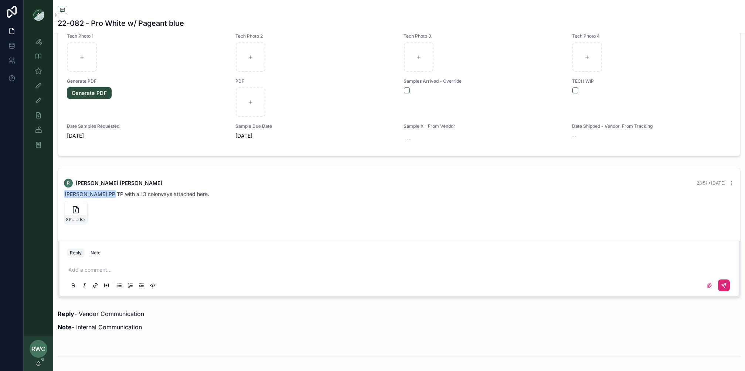
scroll to position [421, 0]
click at [40, 41] on icon "scrollable content" at bounding box center [38, 41] width 7 height 7
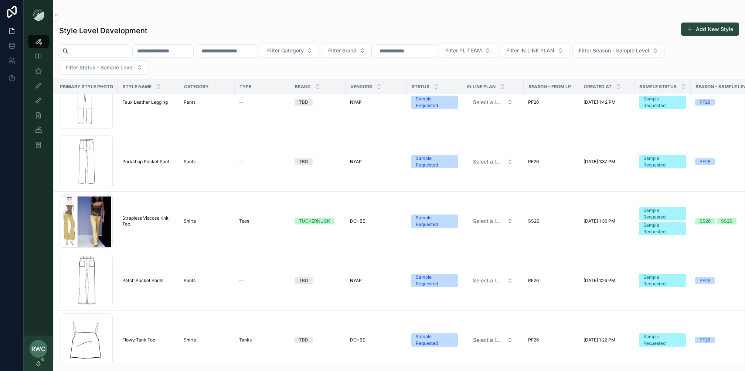
scroll to position [0, 3]
